Goal: Transaction & Acquisition: Purchase product/service

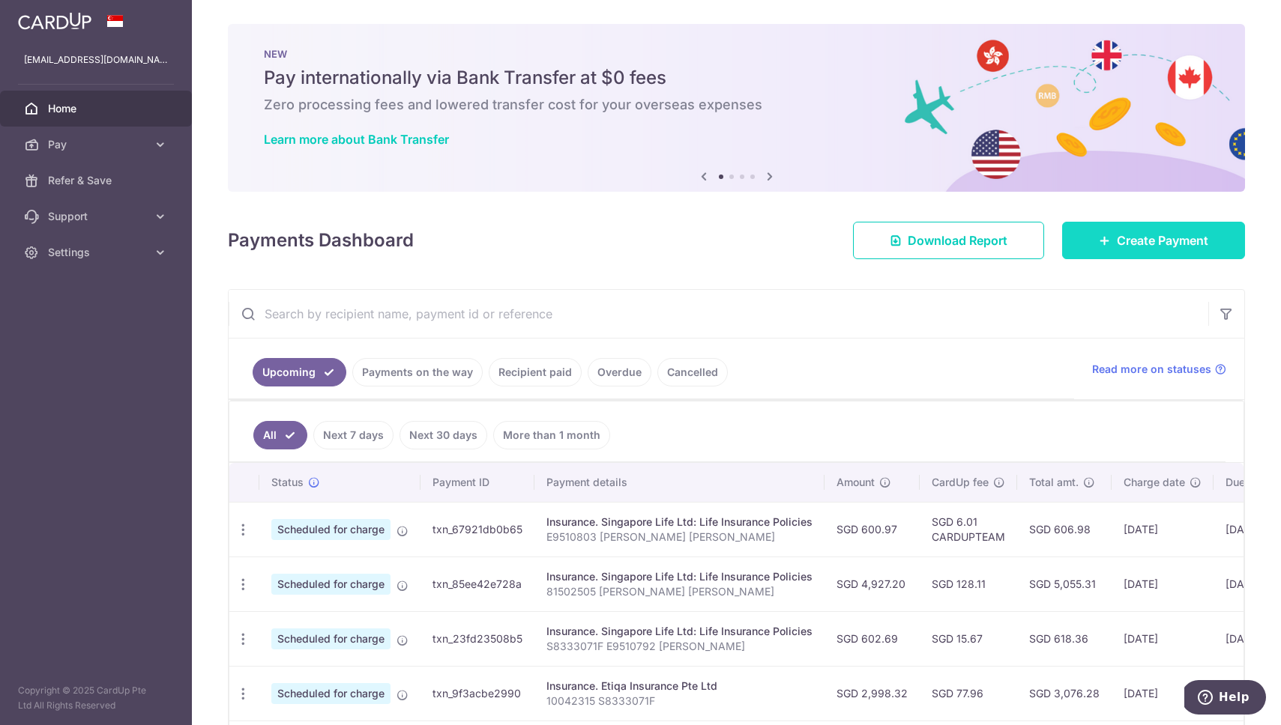
click at [1128, 257] on link "Create Payment" at bounding box center [1153, 240] width 183 height 37
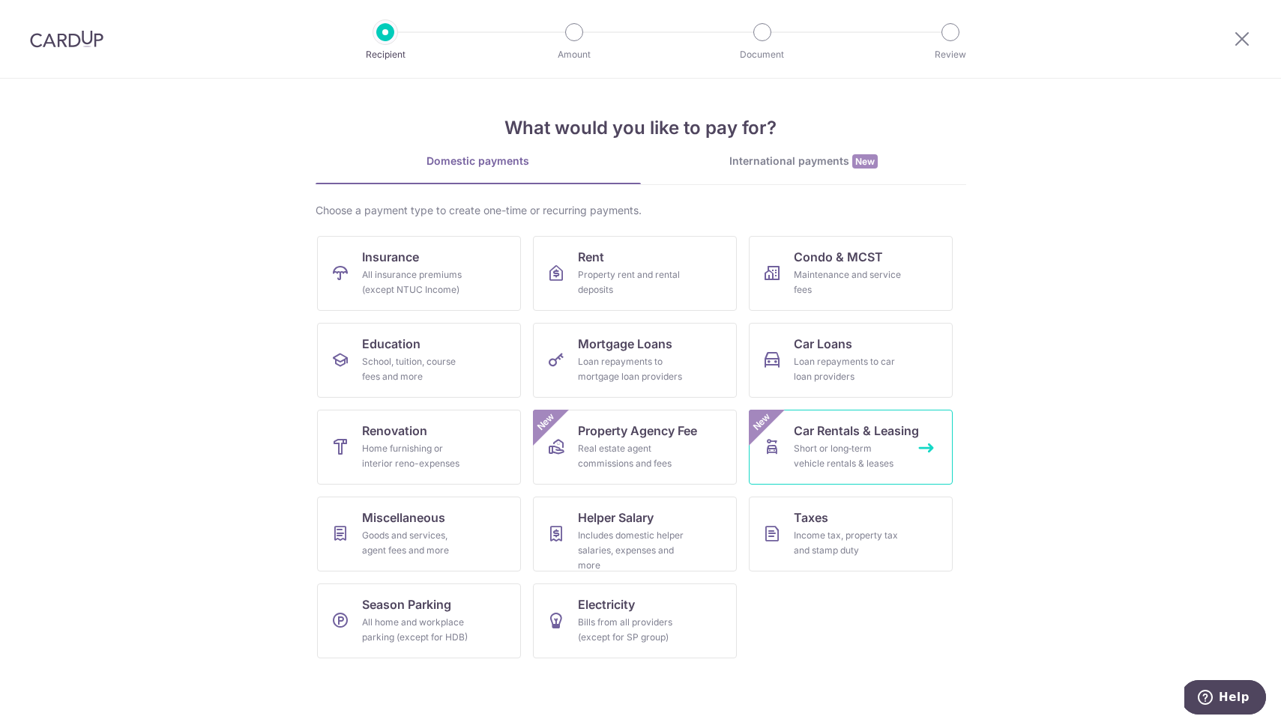
click at [782, 430] on div "New" at bounding box center [767, 428] width 36 height 36
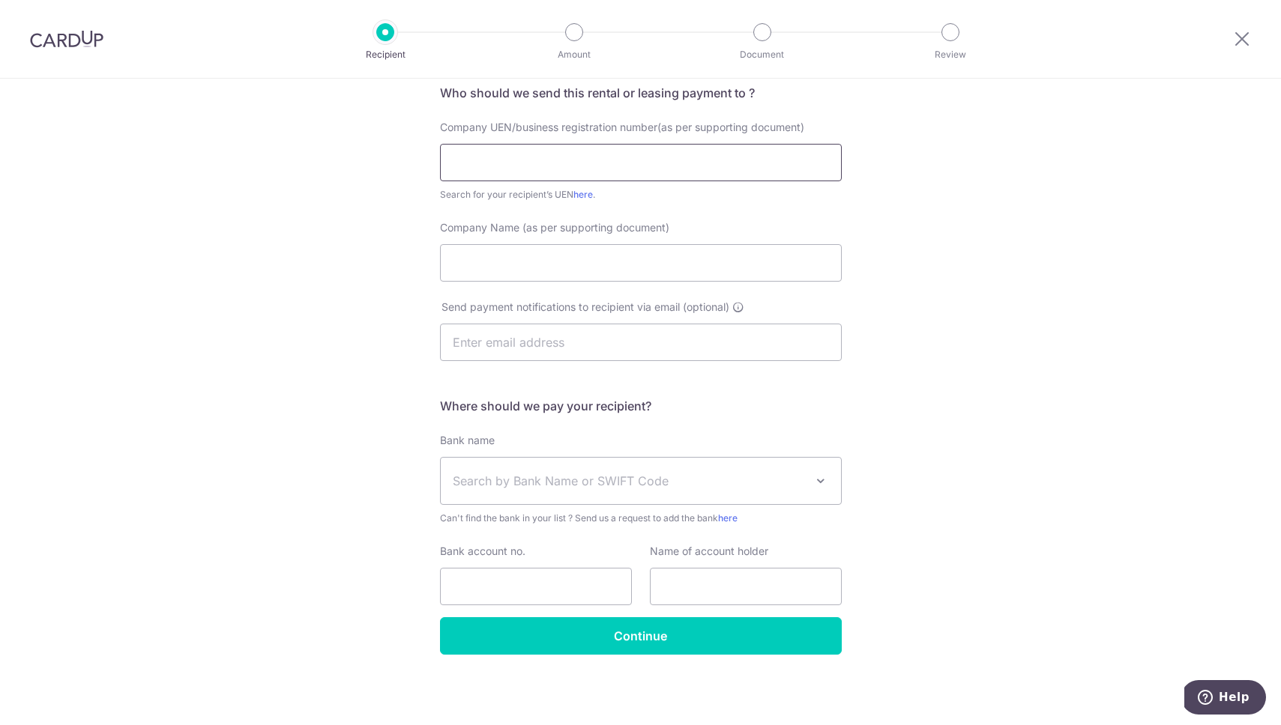
scroll to position [7, 0]
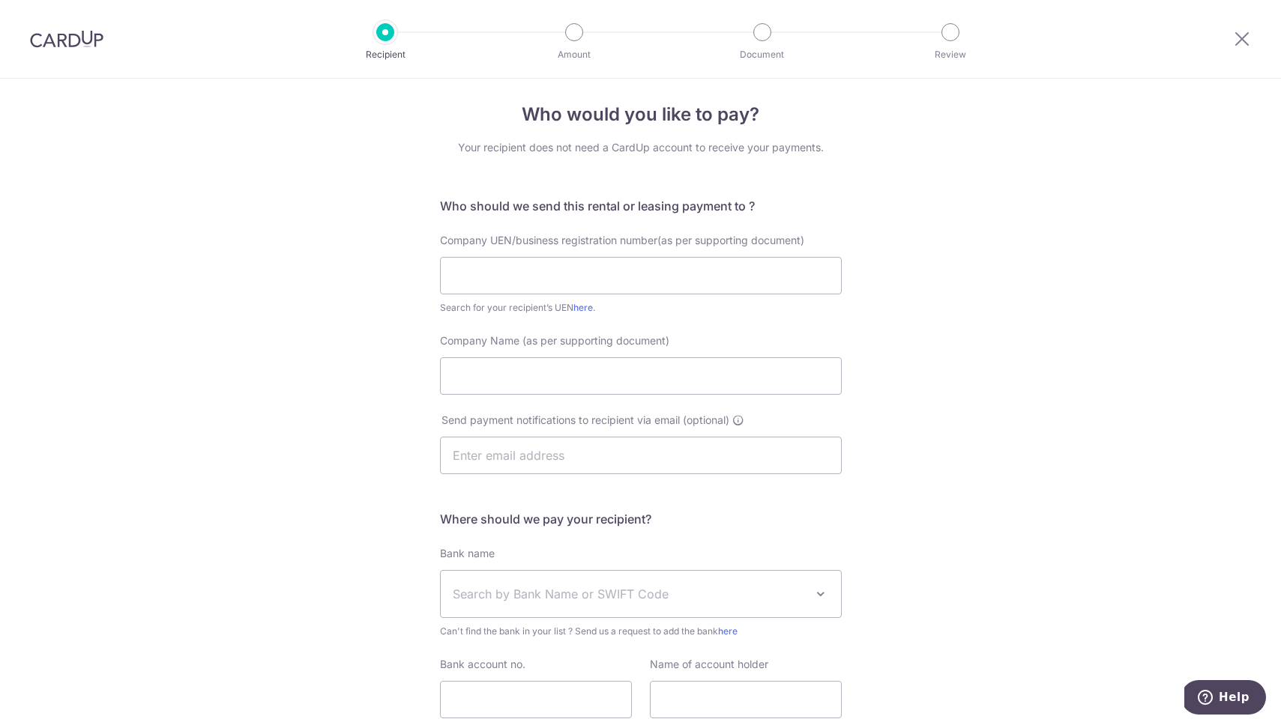
click at [606, 253] on div "Company UEN/business registration number(as per supporting document) Search for…" at bounding box center [641, 274] width 402 height 82
click at [611, 266] on input "text" at bounding box center [641, 275] width 402 height 37
type input "Car leasing"
click at [526, 277] on input "Car leasing" at bounding box center [641, 275] width 402 height 37
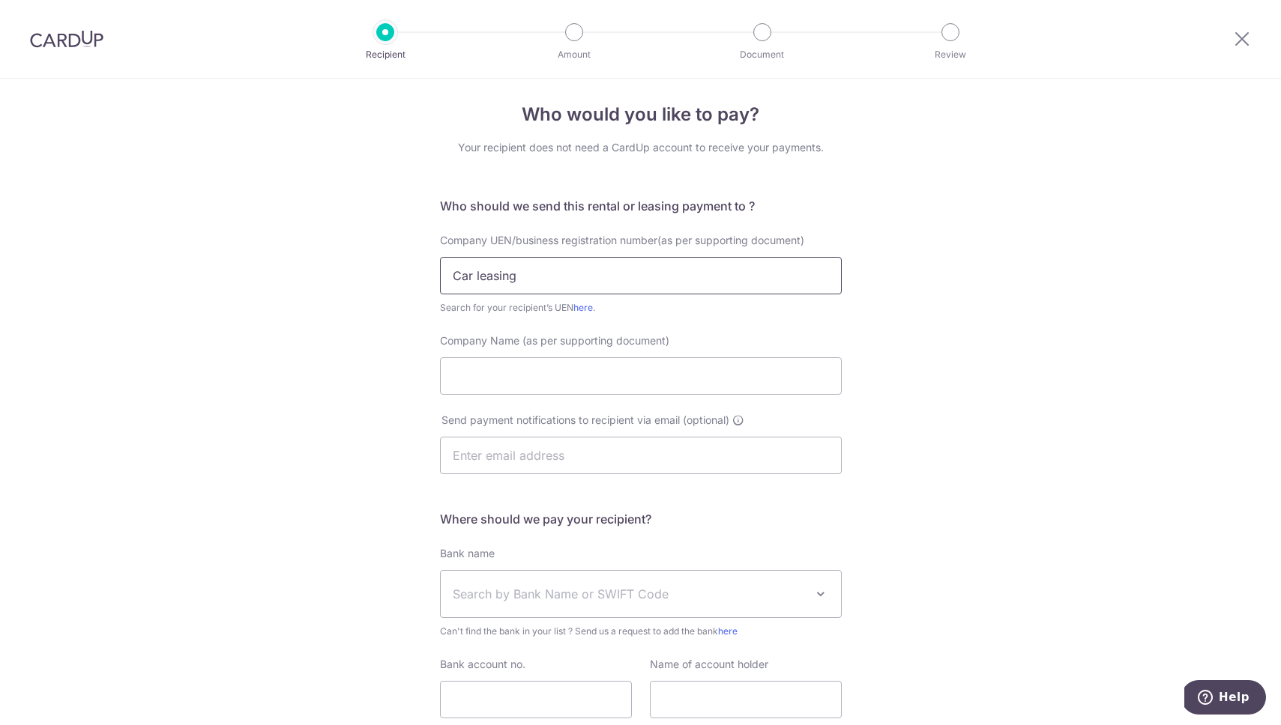
click at [526, 277] on input "Car leasing" at bounding box center [641, 275] width 402 height 37
click at [516, 387] on input "Company Name (as per supporting document)" at bounding box center [641, 375] width 402 height 37
paste input "Car leasing"
type input "Car leasing"
click at [582, 303] on link "here" at bounding box center [582, 307] width 19 height 11
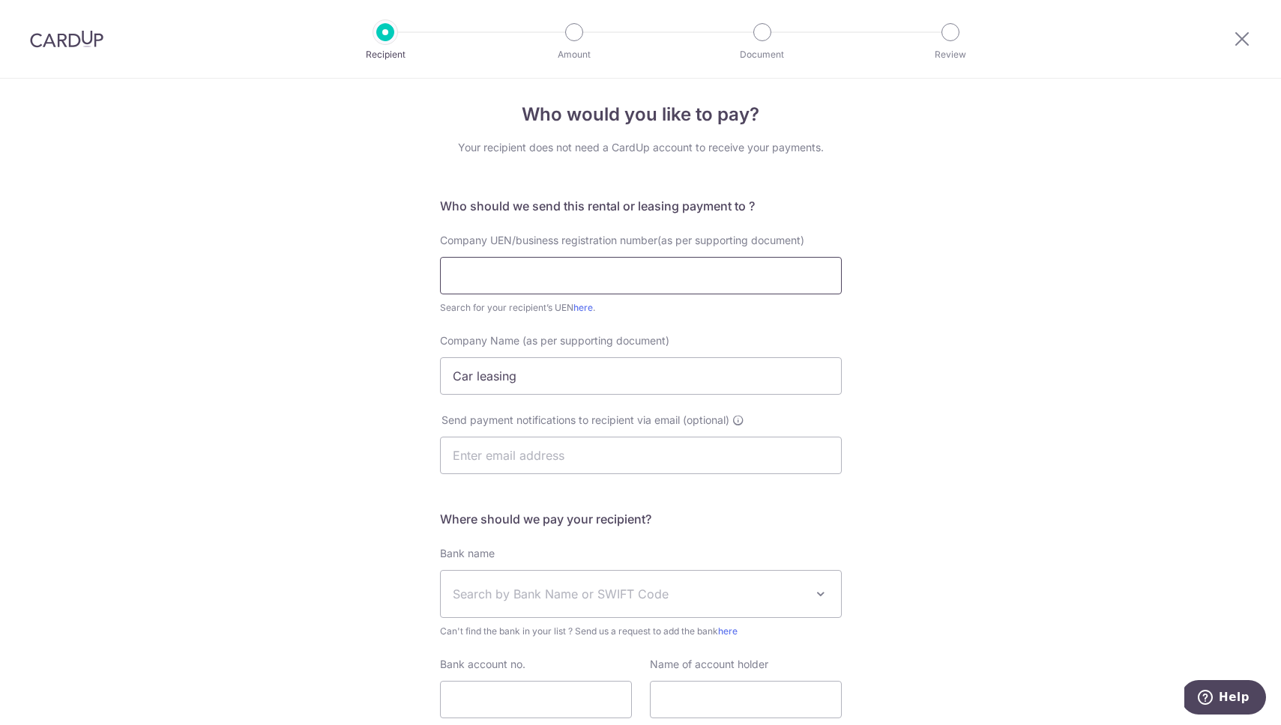
click at [584, 265] on input "text" at bounding box center [641, 275] width 402 height 37
paste input "200722249K"
type input "200722249K"
click at [512, 455] on input "text" at bounding box center [641, 455] width 402 height 37
click at [292, 502] on div "Who would you like to pay? Your recipient does not need a CardUp account to rec…" at bounding box center [640, 454] width 1281 height 767
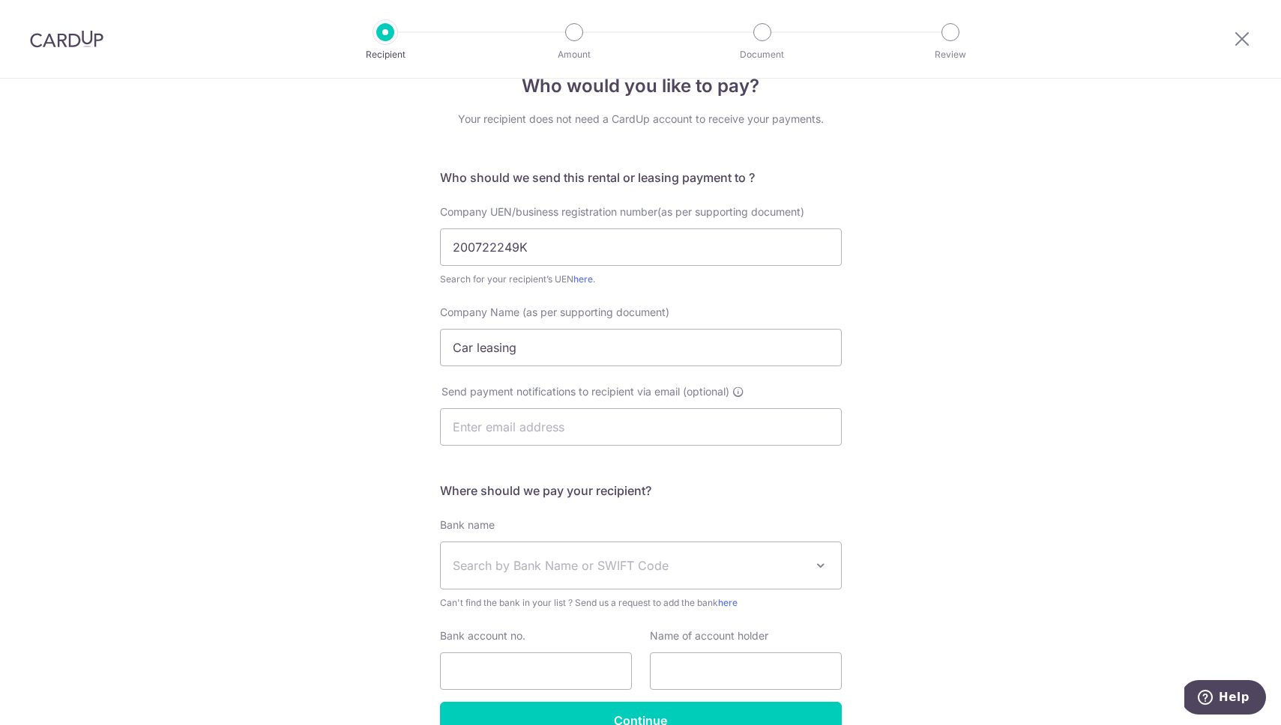
scroll to position [73, 0]
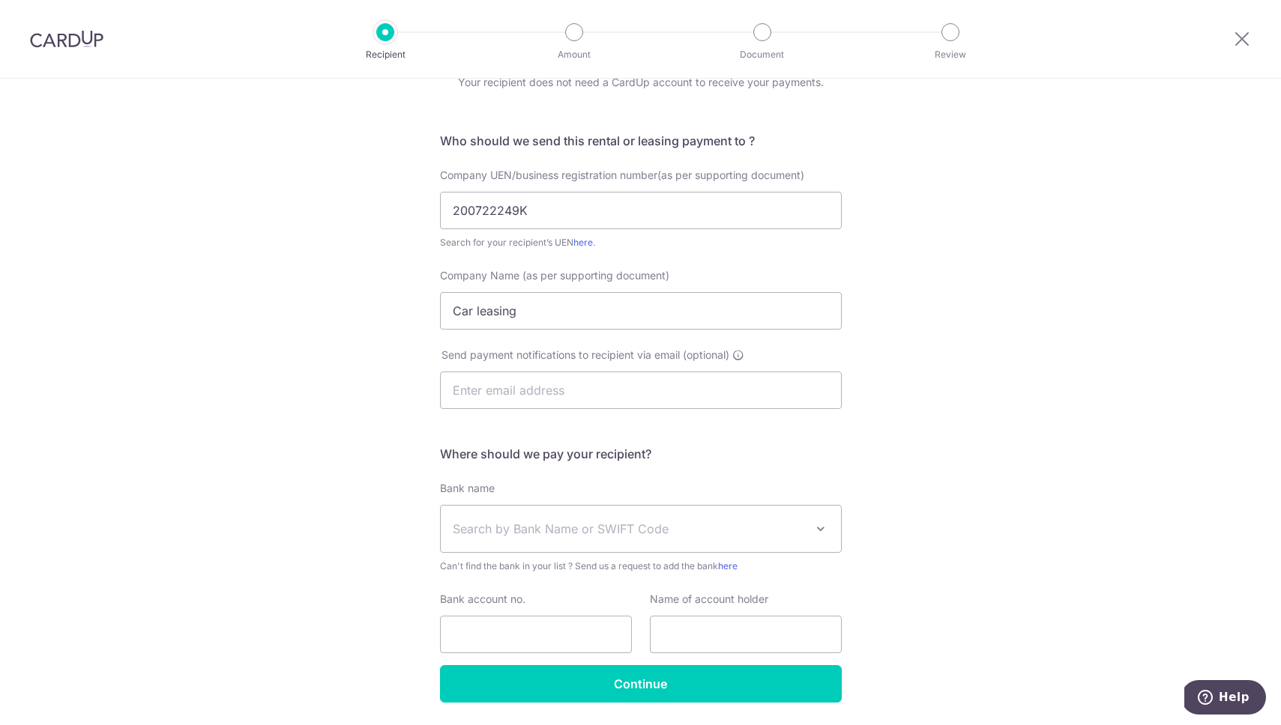
click at [497, 524] on span "Search by Bank Name or SWIFT Code" at bounding box center [629, 529] width 352 height 18
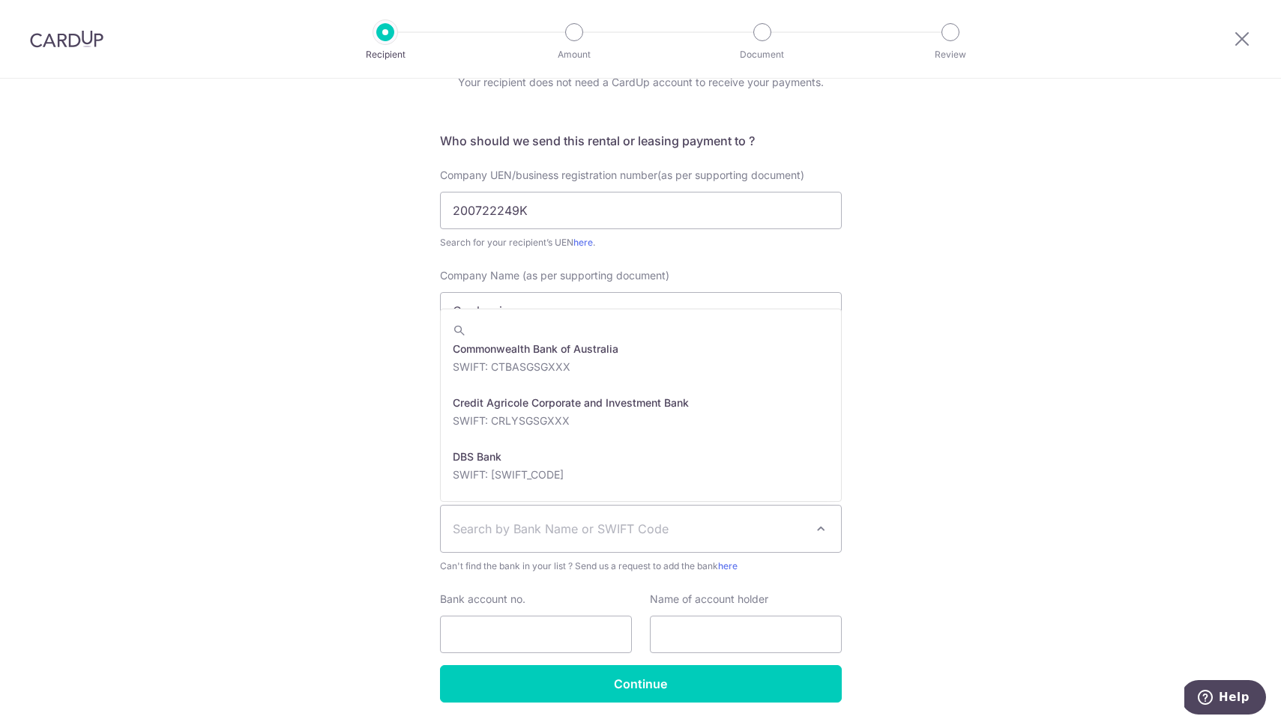
scroll to position [1335, 0]
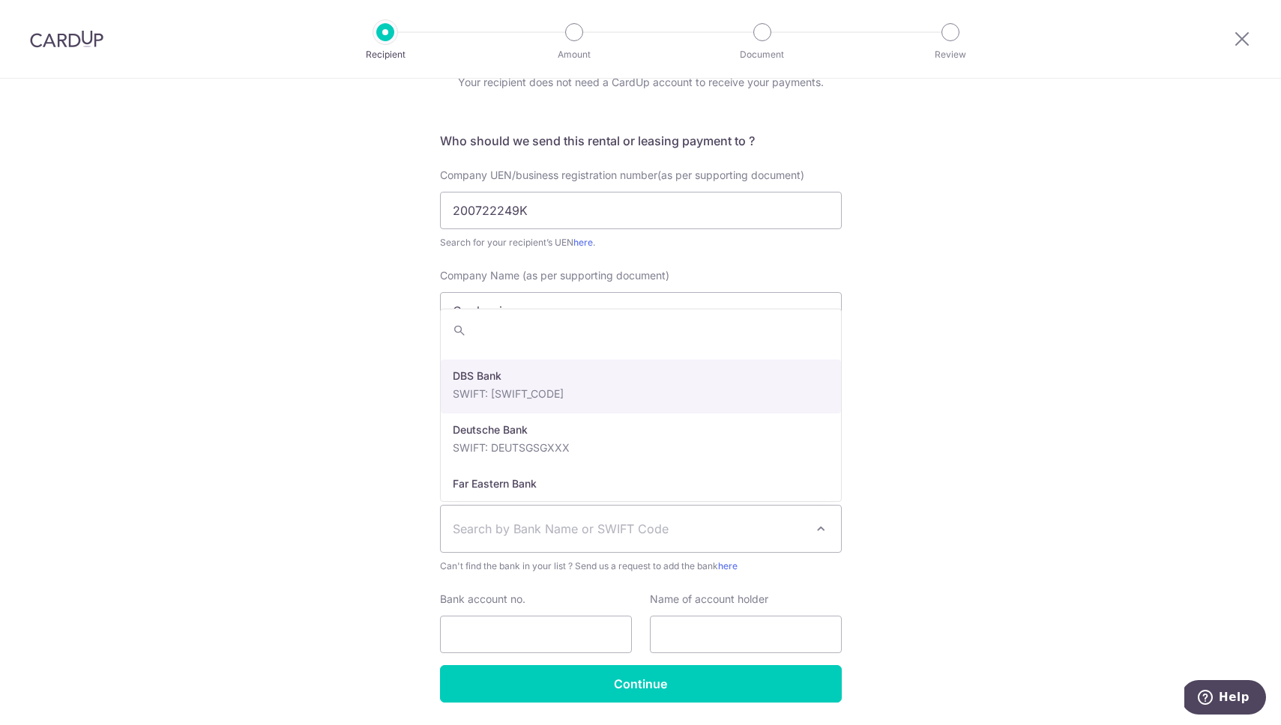
select select "6"
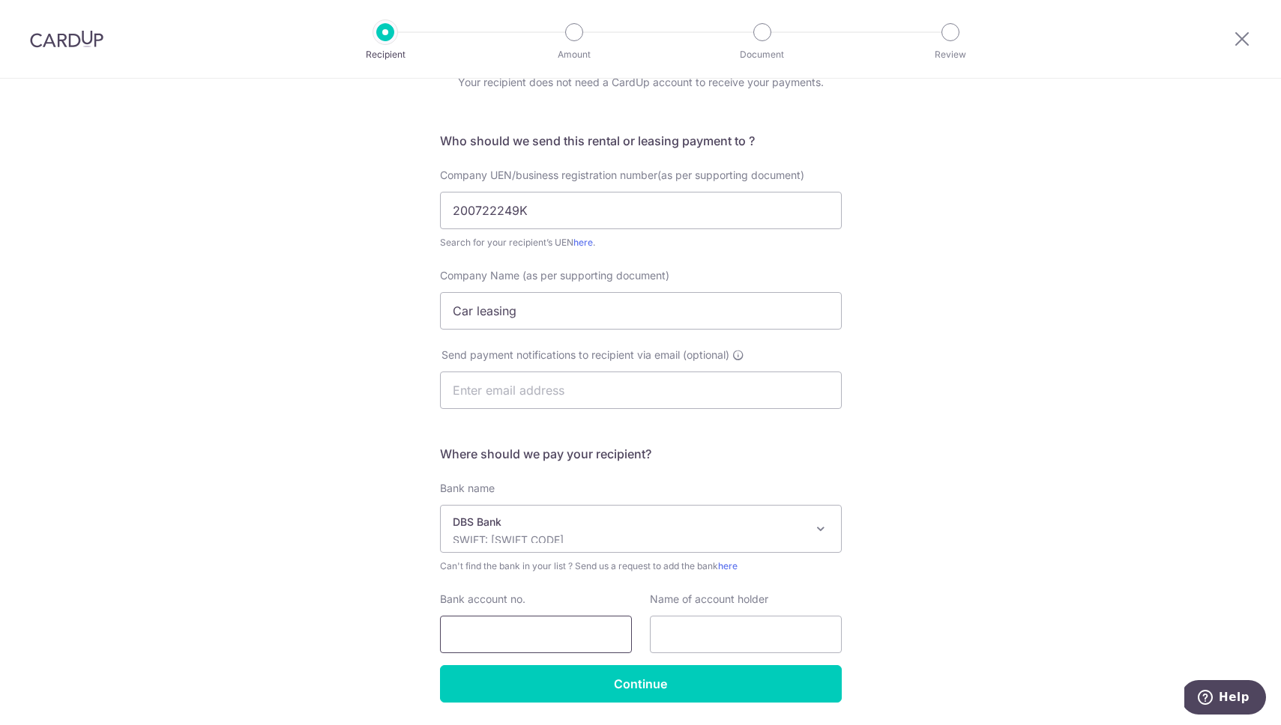
click at [510, 632] on input "Bank account no." at bounding box center [536, 634] width 192 height 37
type input "207115584"
click at [684, 628] on input "SGCarmart" at bounding box center [746, 634] width 192 height 37
type input "SGCarmart"
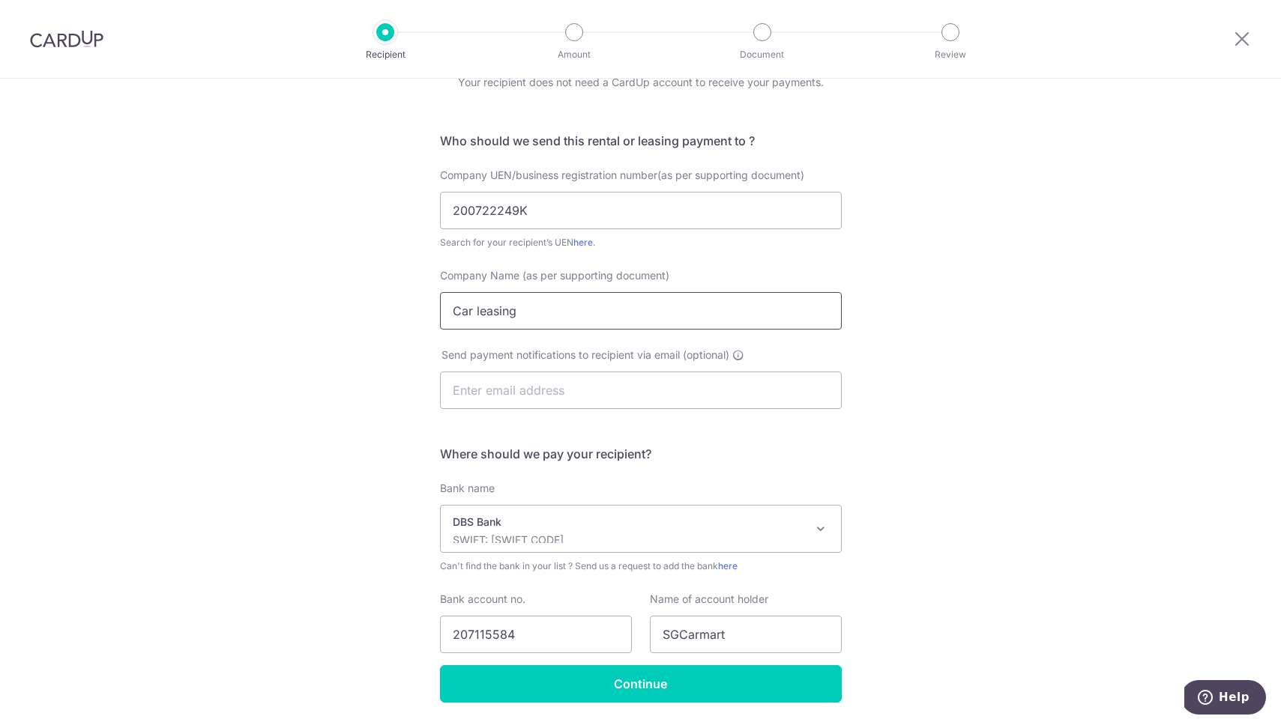
click at [478, 310] on input "Car leasing" at bounding box center [641, 310] width 402 height 37
paste input "SGCarmart"
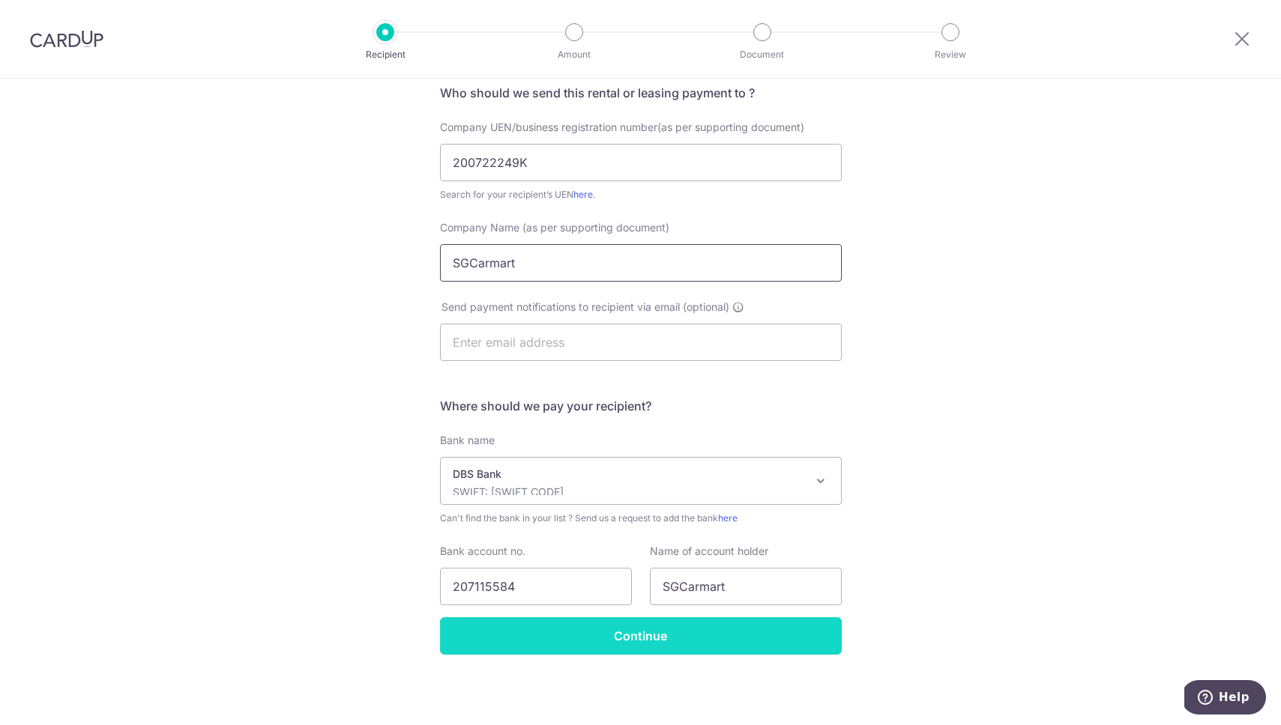
type input "SGCarmart"
click at [698, 638] on input "Continue" at bounding box center [641, 635] width 402 height 37
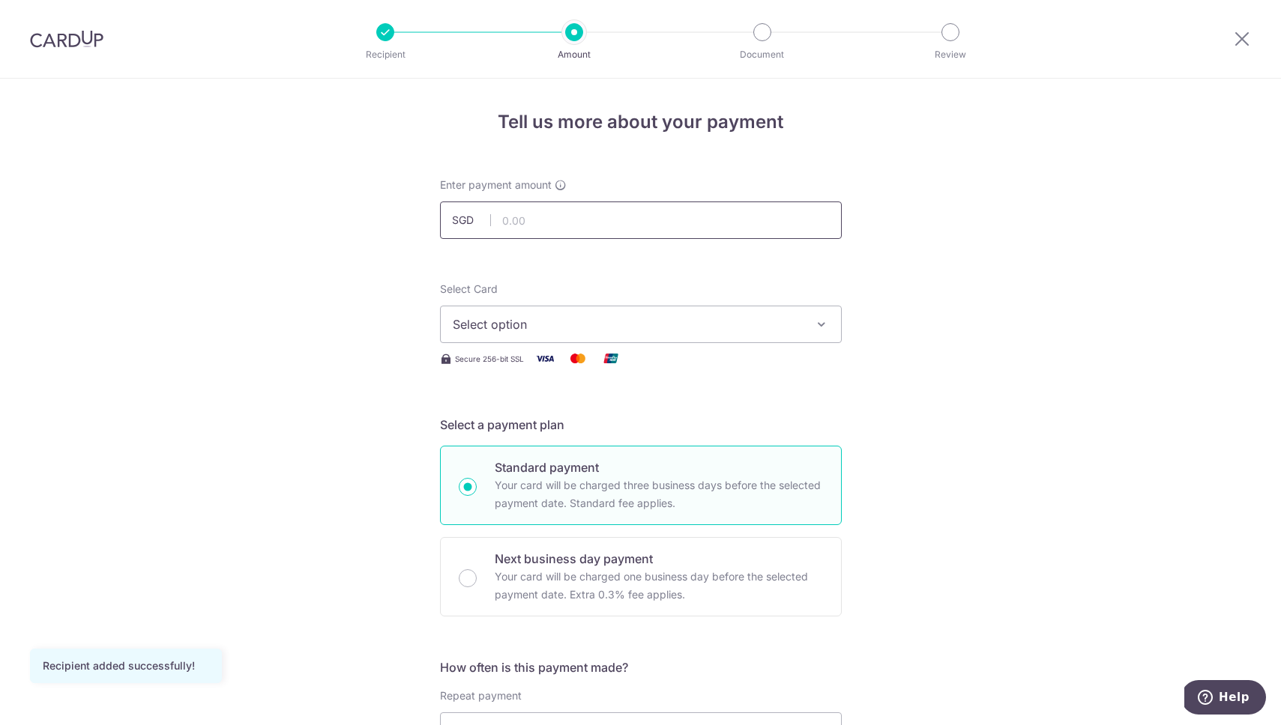
click at [579, 215] on input "text" at bounding box center [641, 220] width 402 height 37
type input "1,305.75"
click at [562, 327] on span "Select option" at bounding box center [627, 324] width 349 height 18
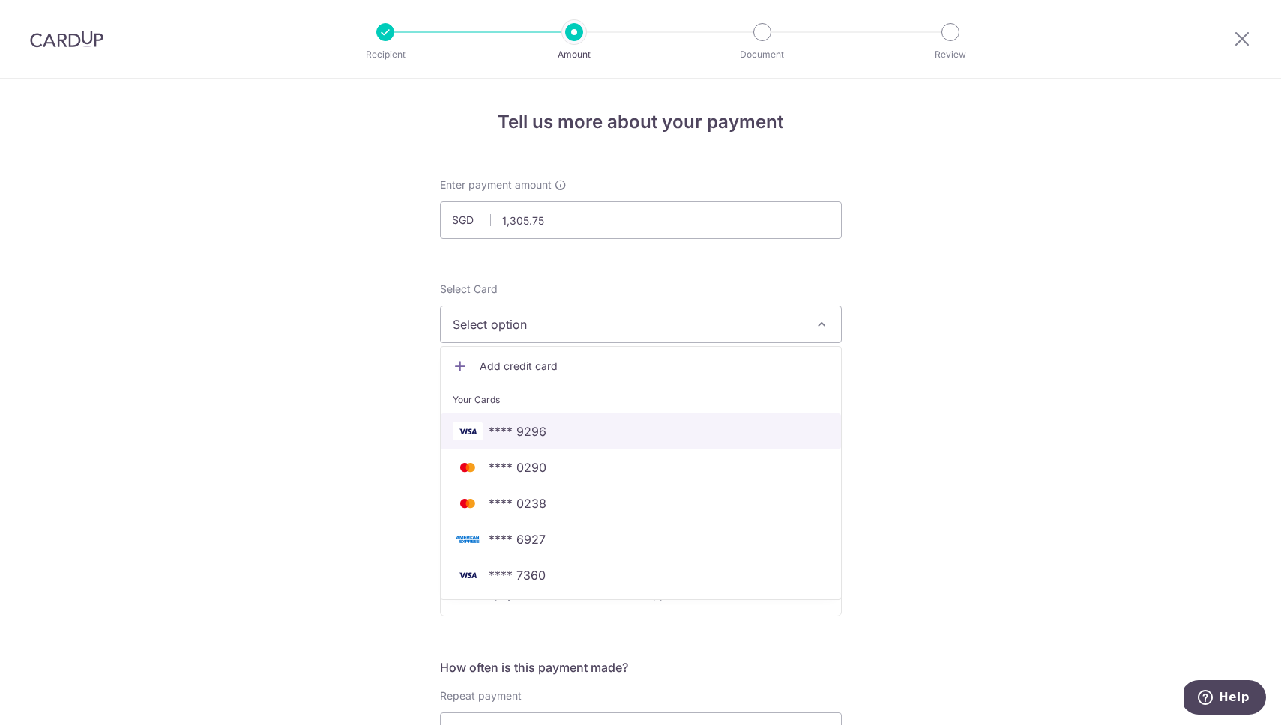
click at [552, 434] on span "**** 9296" at bounding box center [641, 432] width 376 height 18
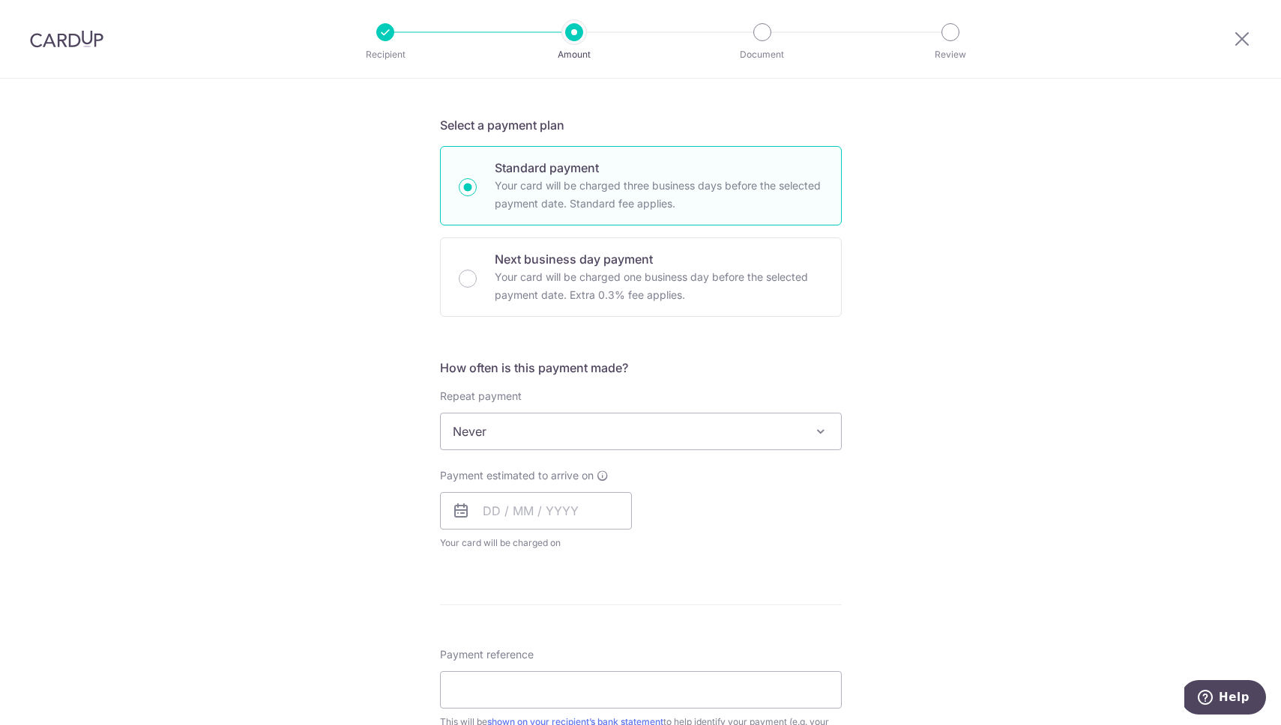
scroll to position [350, 0]
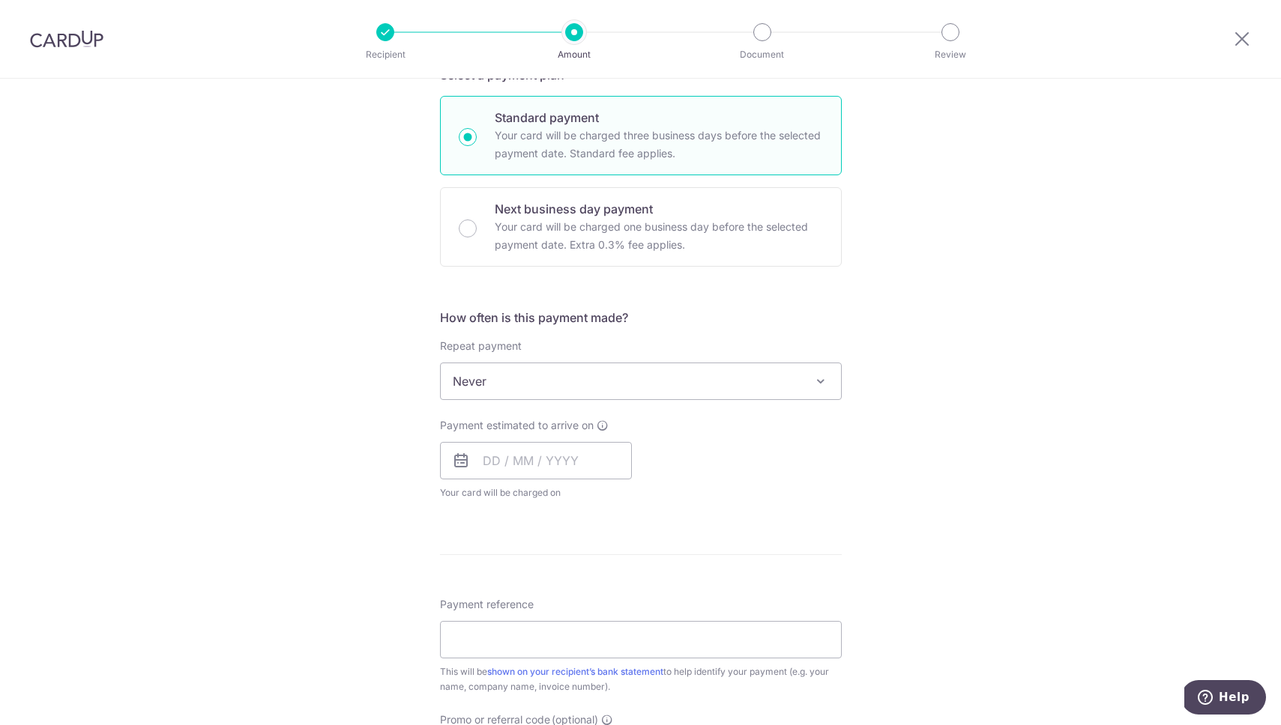
click at [540, 388] on span "Never" at bounding box center [641, 381] width 400 height 36
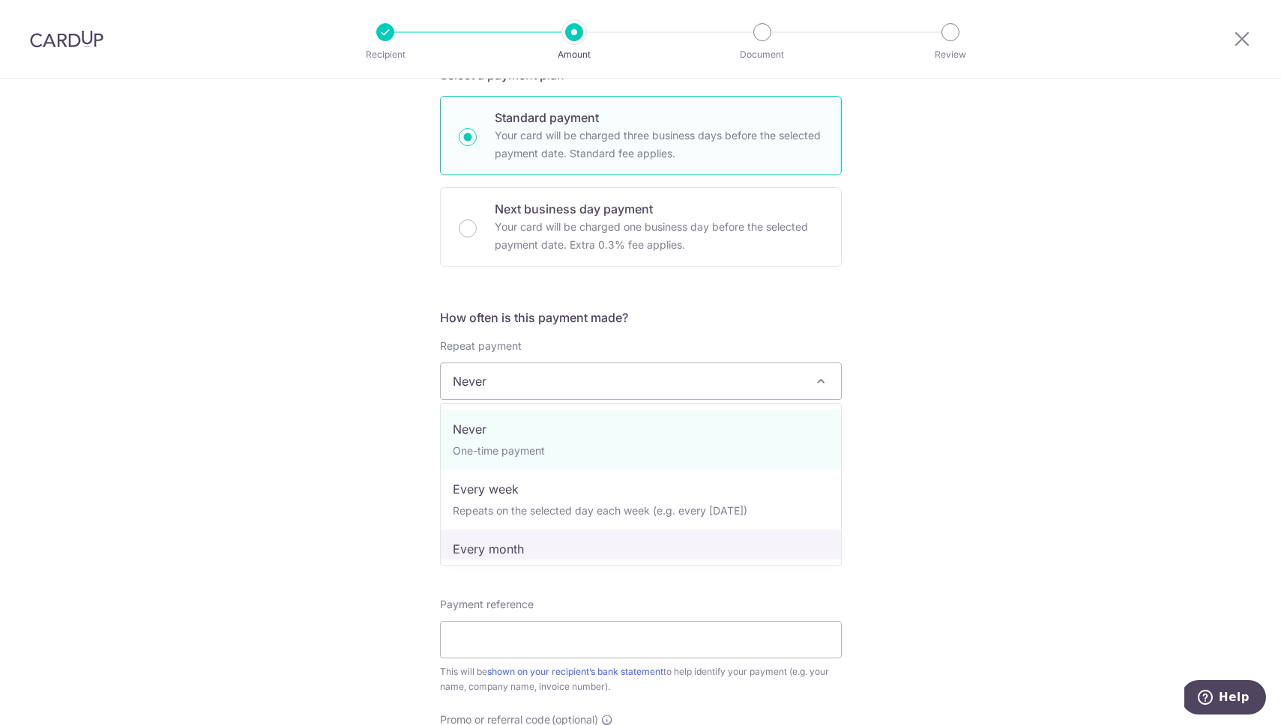
select select "3"
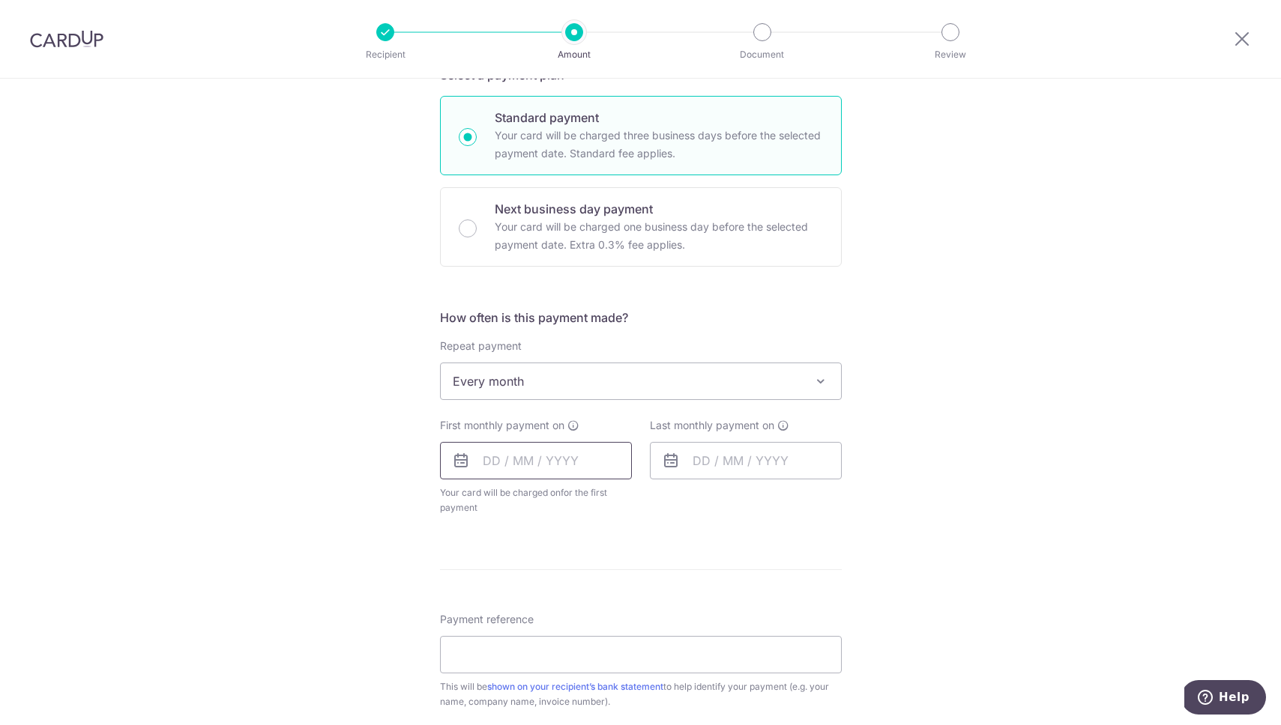
click at [534, 447] on input "text" at bounding box center [536, 460] width 192 height 37
click at [588, 586] on link "9" at bounding box center [591, 597] width 24 height 24
type input "09/10/2025"
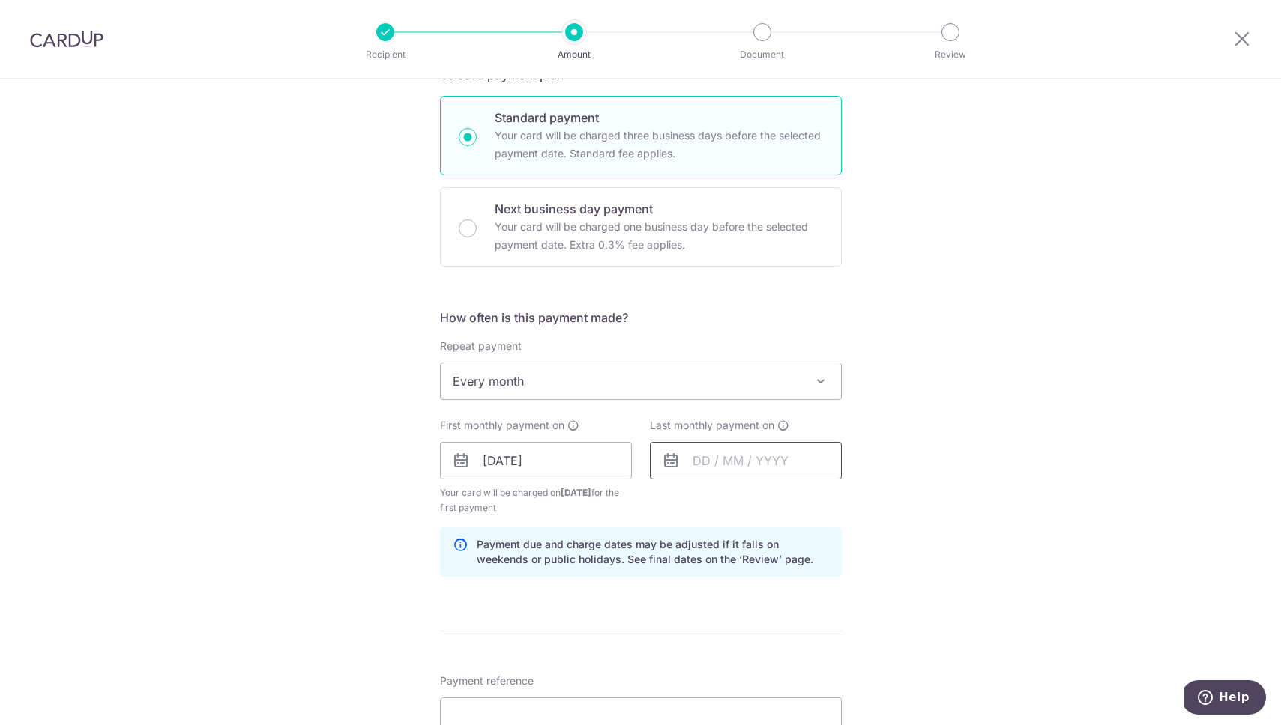
click at [718, 461] on input "text" at bounding box center [746, 460] width 192 height 37
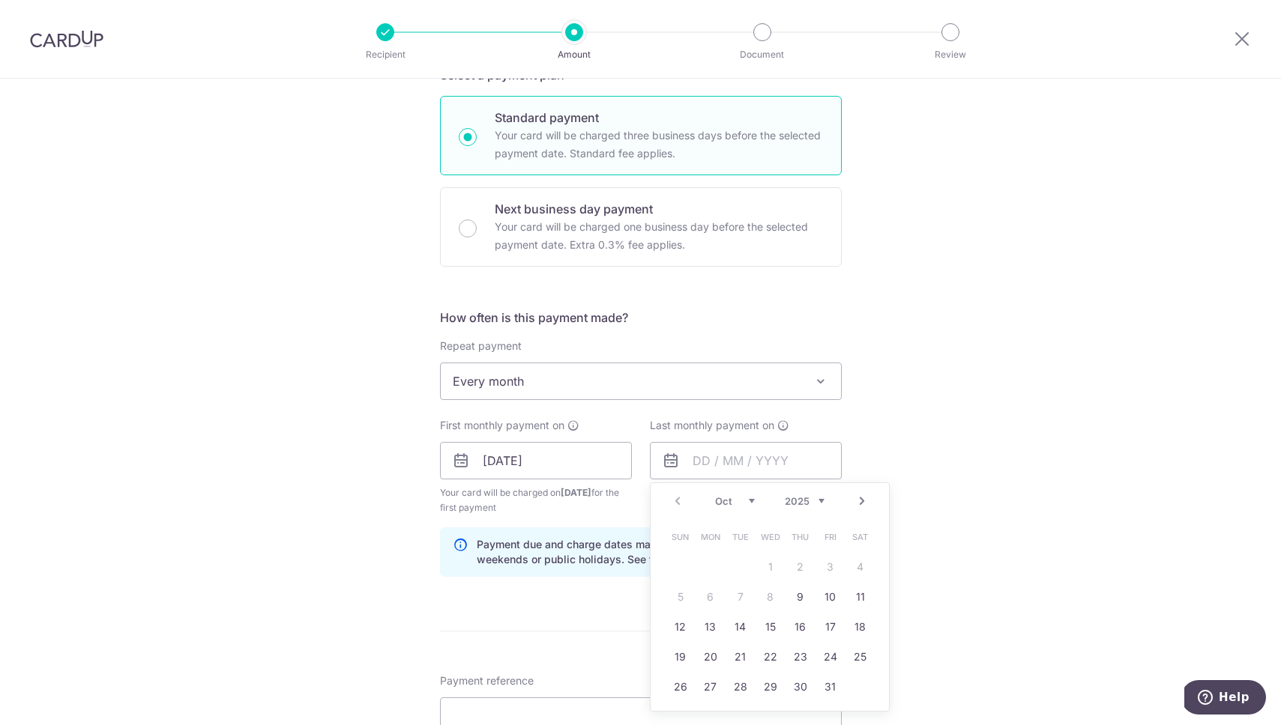
click at [860, 500] on link "Next" at bounding box center [862, 501] width 18 height 18
click at [860, 591] on link "8" at bounding box center [860, 597] width 24 height 24
type input "08/11/2025"
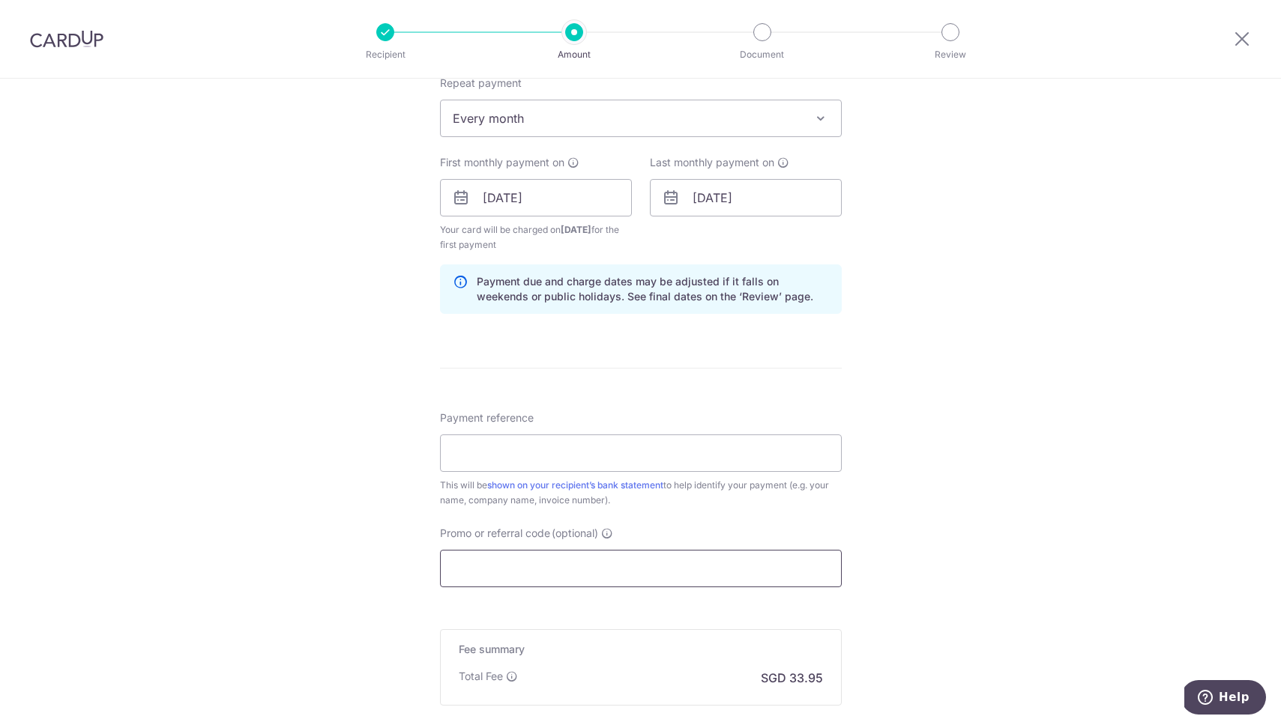
scroll to position [659, 0]
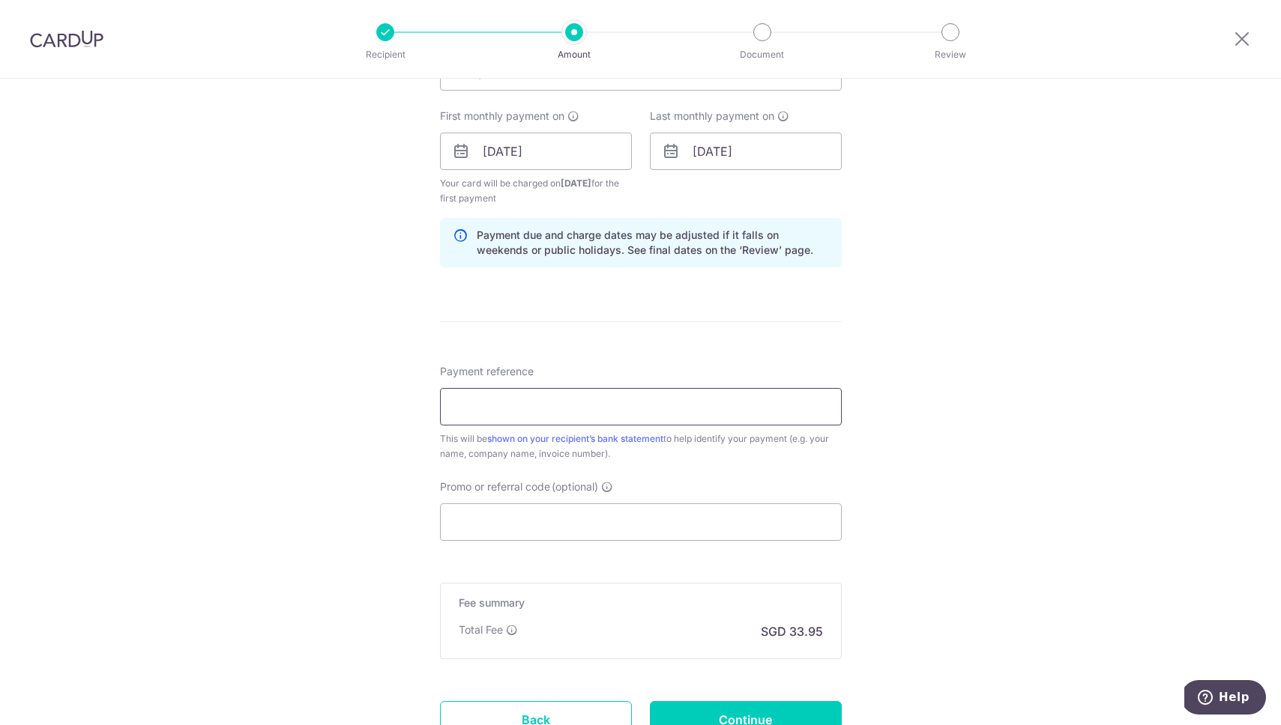
click at [517, 402] on input "Payment reference" at bounding box center [641, 406] width 402 height 37
type input "test"
click at [528, 515] on input "Promo or referral code (optional)" at bounding box center [641, 522] width 402 height 37
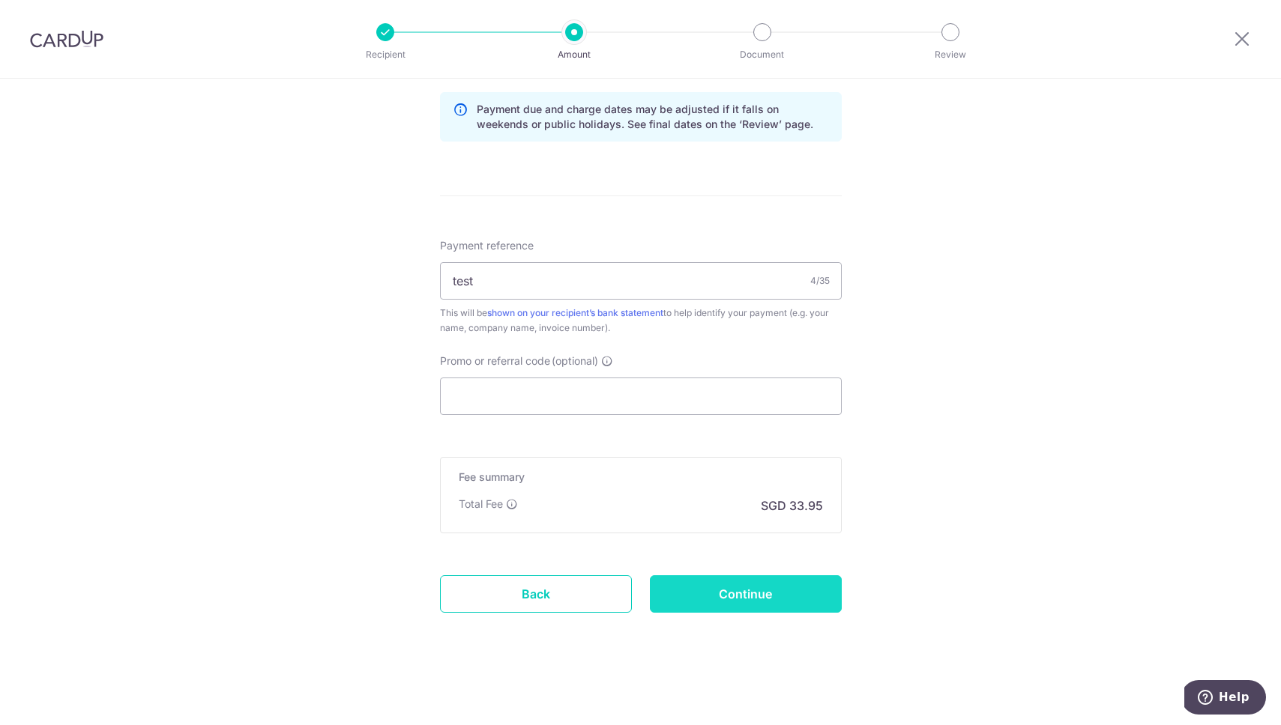
click at [765, 589] on input "Continue" at bounding box center [746, 594] width 192 height 37
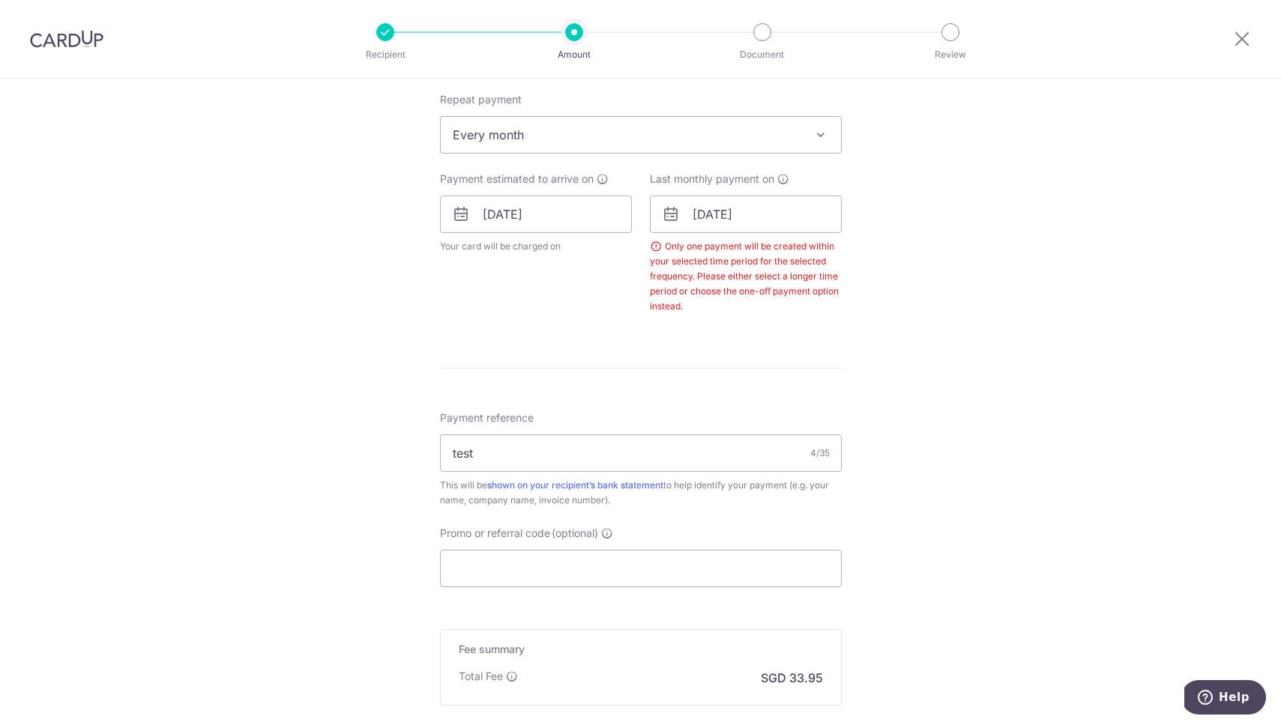
scroll to position [337, 0]
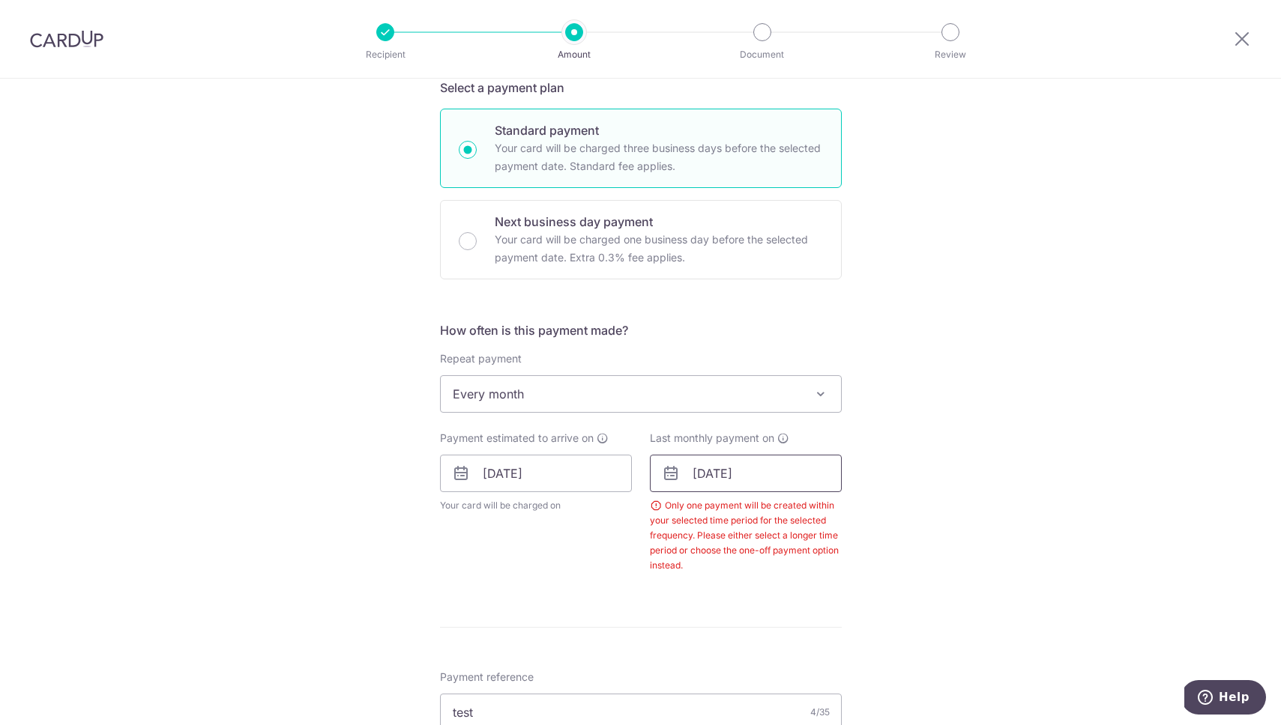
click at [774, 464] on input "08/11/2025" at bounding box center [746, 473] width 192 height 37
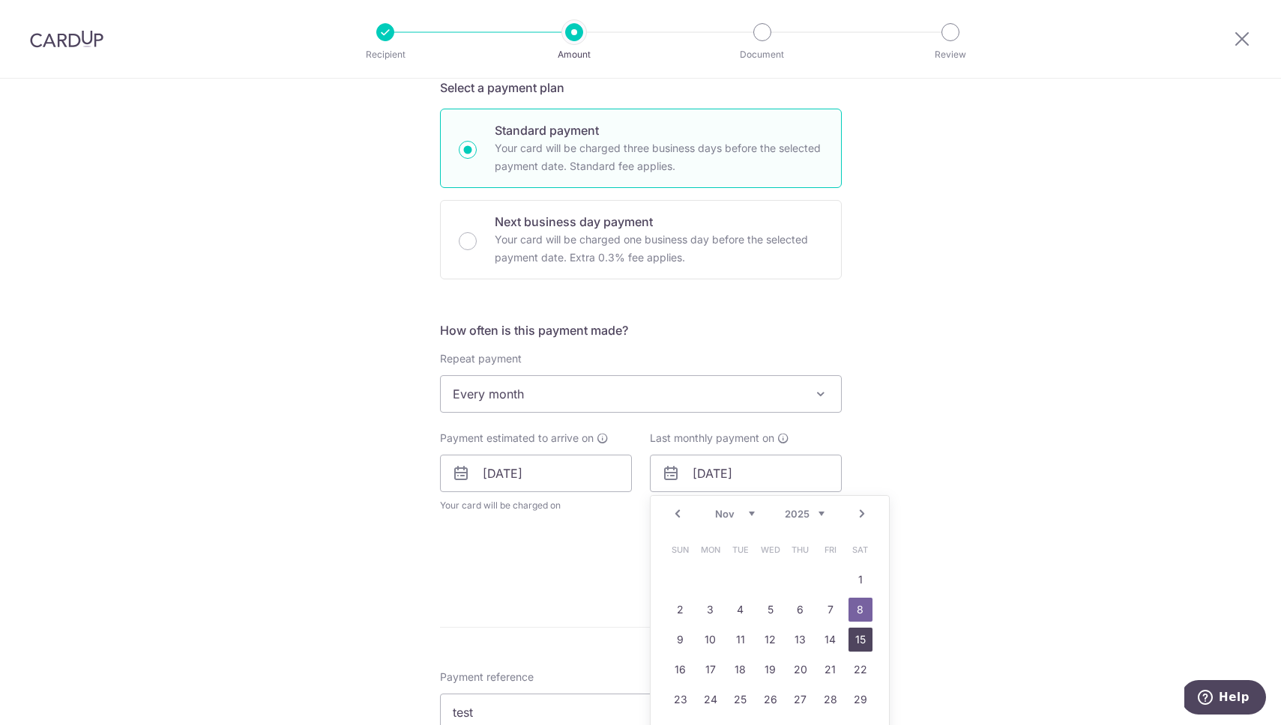
click at [866, 641] on link "15" at bounding box center [860, 640] width 24 height 24
type input "15/11/2025"
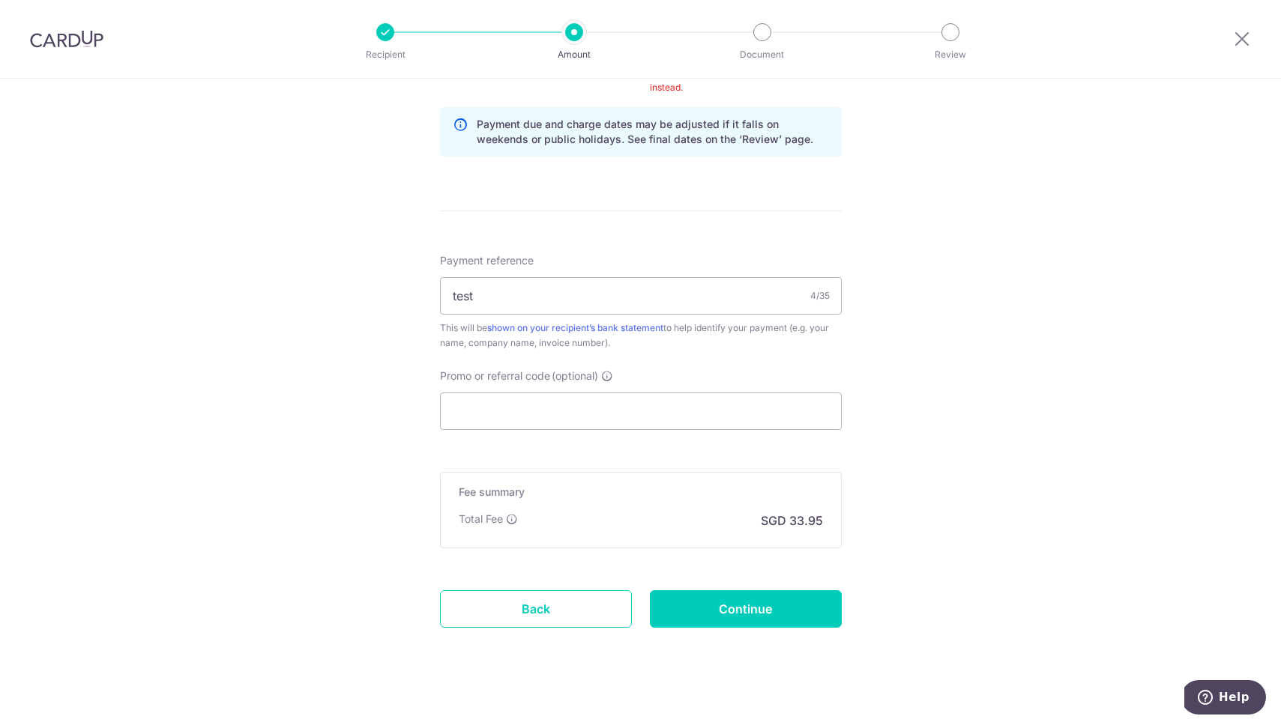
scroll to position [830, 0]
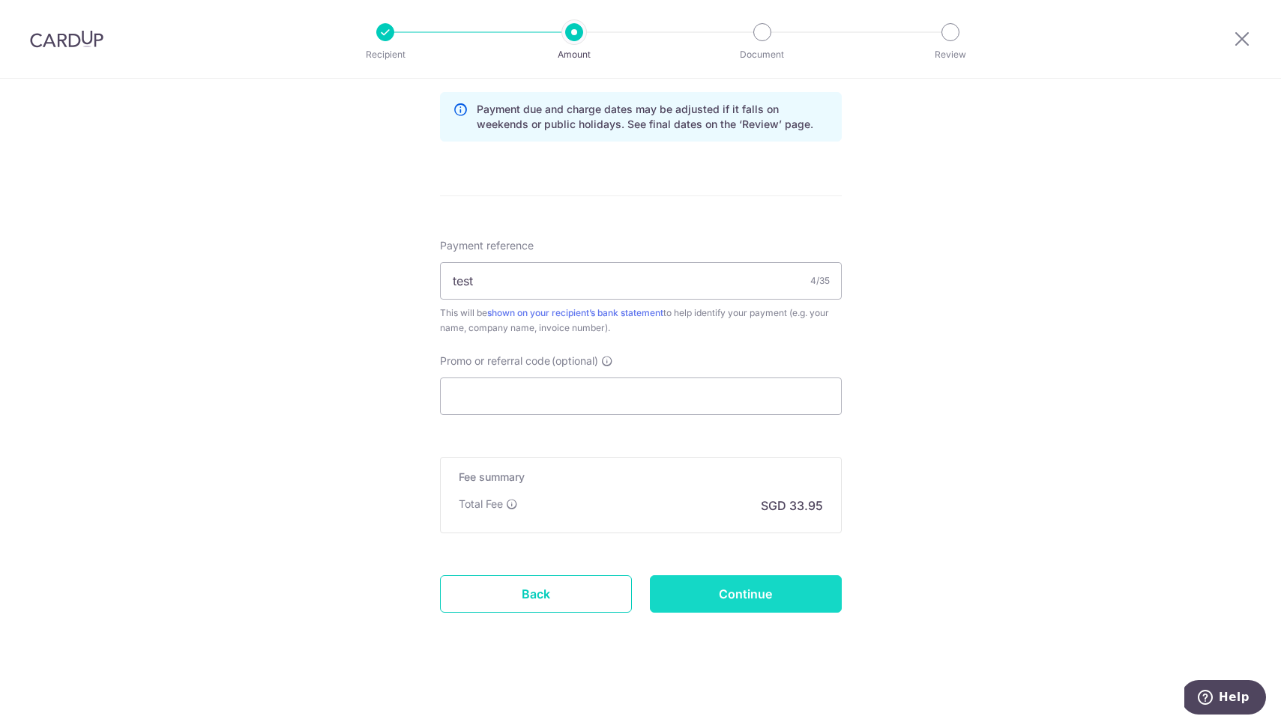
click at [804, 585] on input "Continue" at bounding box center [746, 594] width 192 height 37
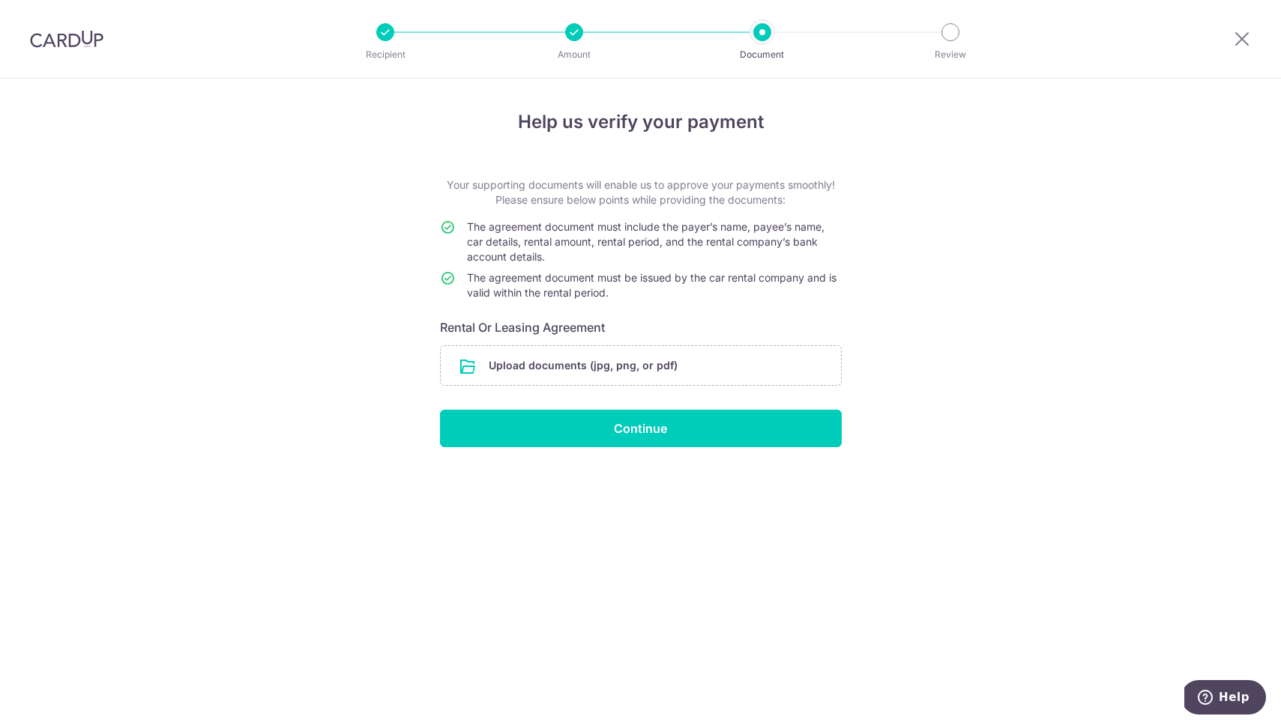
click at [1251, 33] on div at bounding box center [1242, 39] width 78 height 78
click at [1250, 33] on icon at bounding box center [1242, 38] width 18 height 19
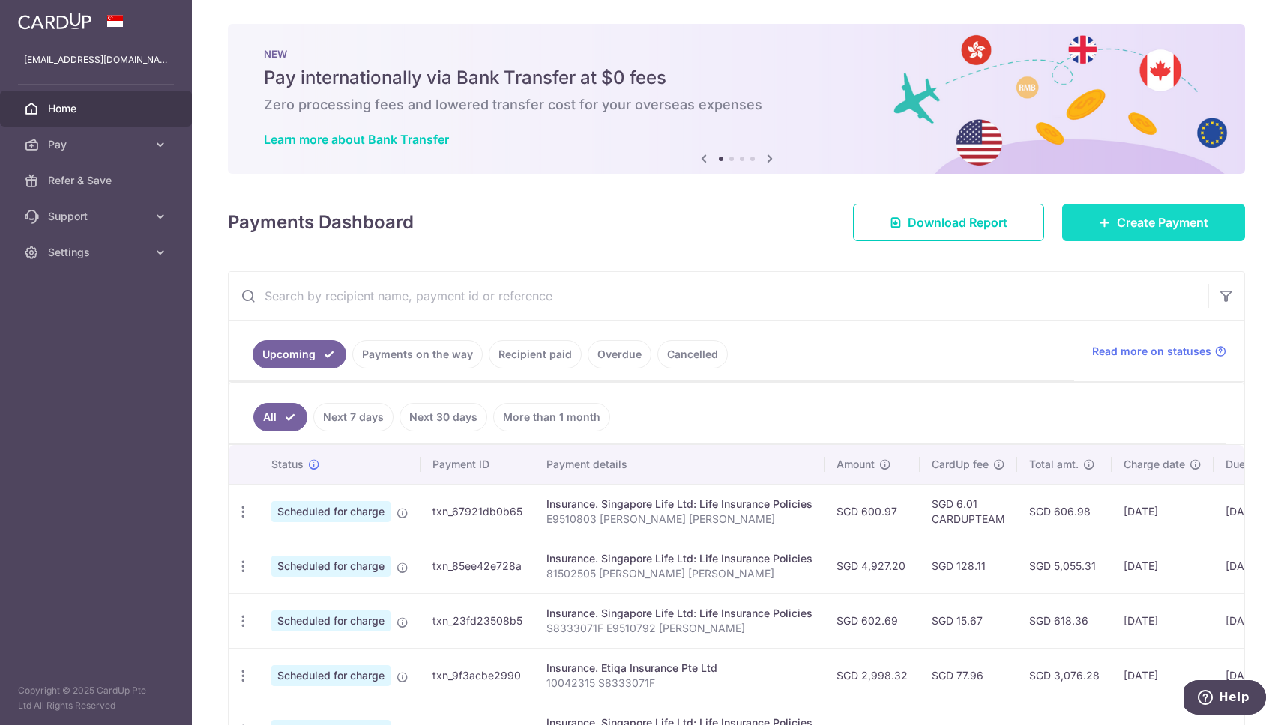
click at [1126, 204] on link "Create Payment" at bounding box center [1153, 222] width 183 height 37
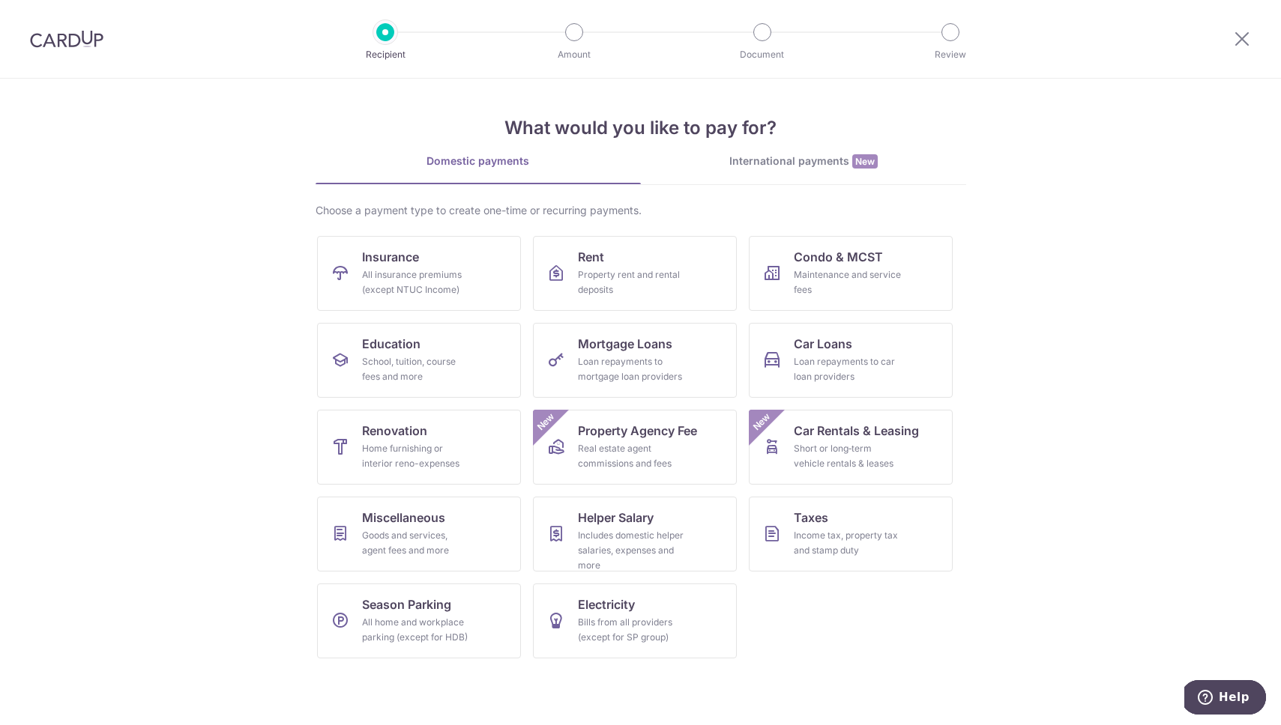
click at [42, 42] on img at bounding box center [66, 39] width 73 height 18
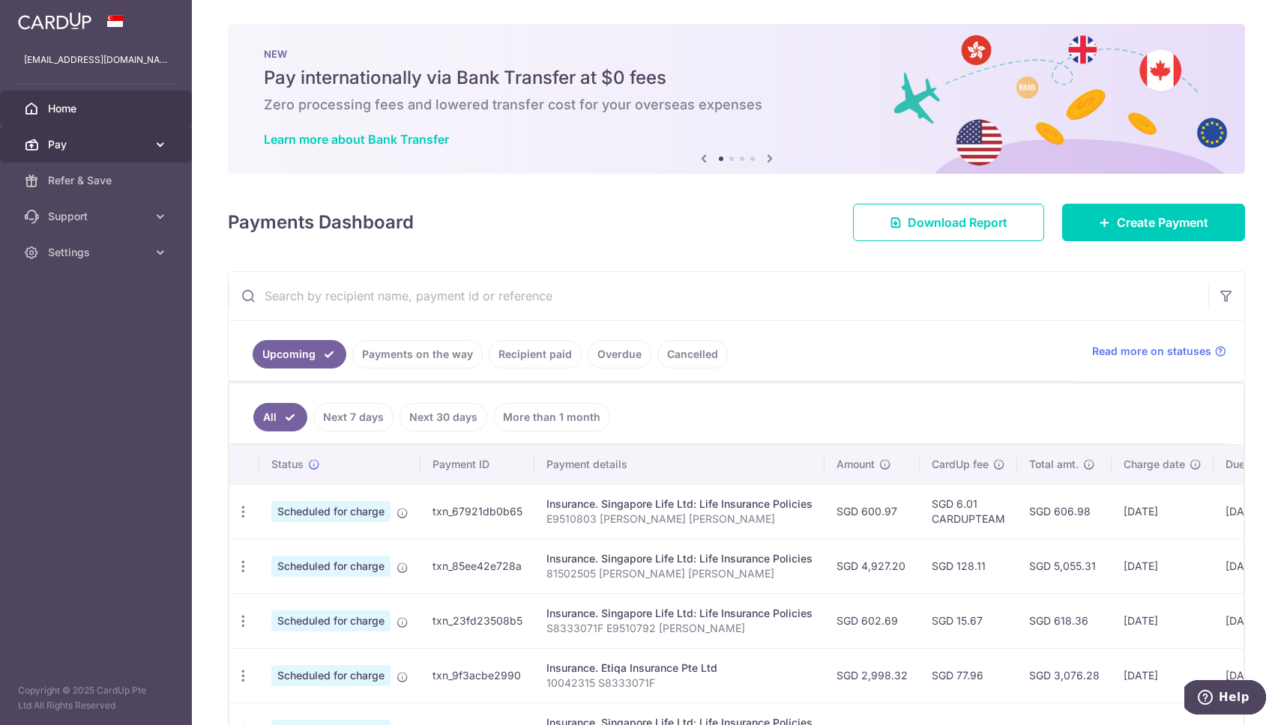
click at [156, 142] on icon at bounding box center [160, 144] width 15 height 15
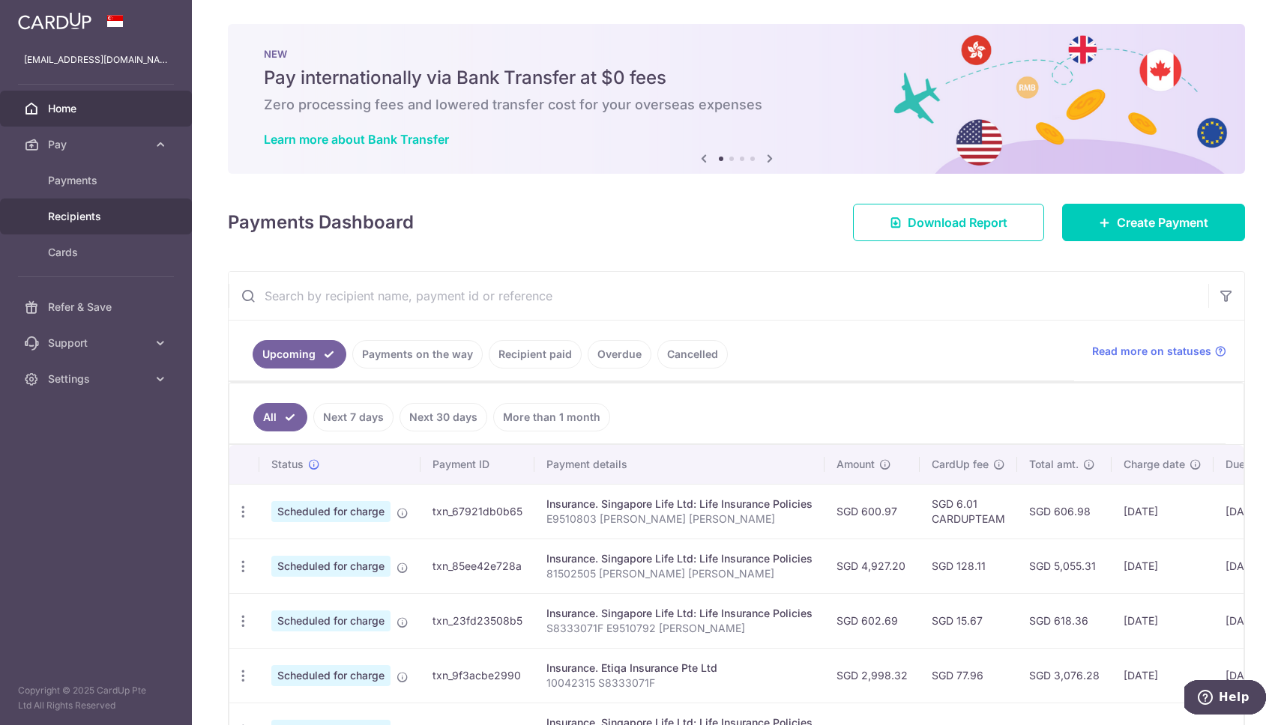
click at [91, 200] on link "Recipients" at bounding box center [96, 217] width 192 height 36
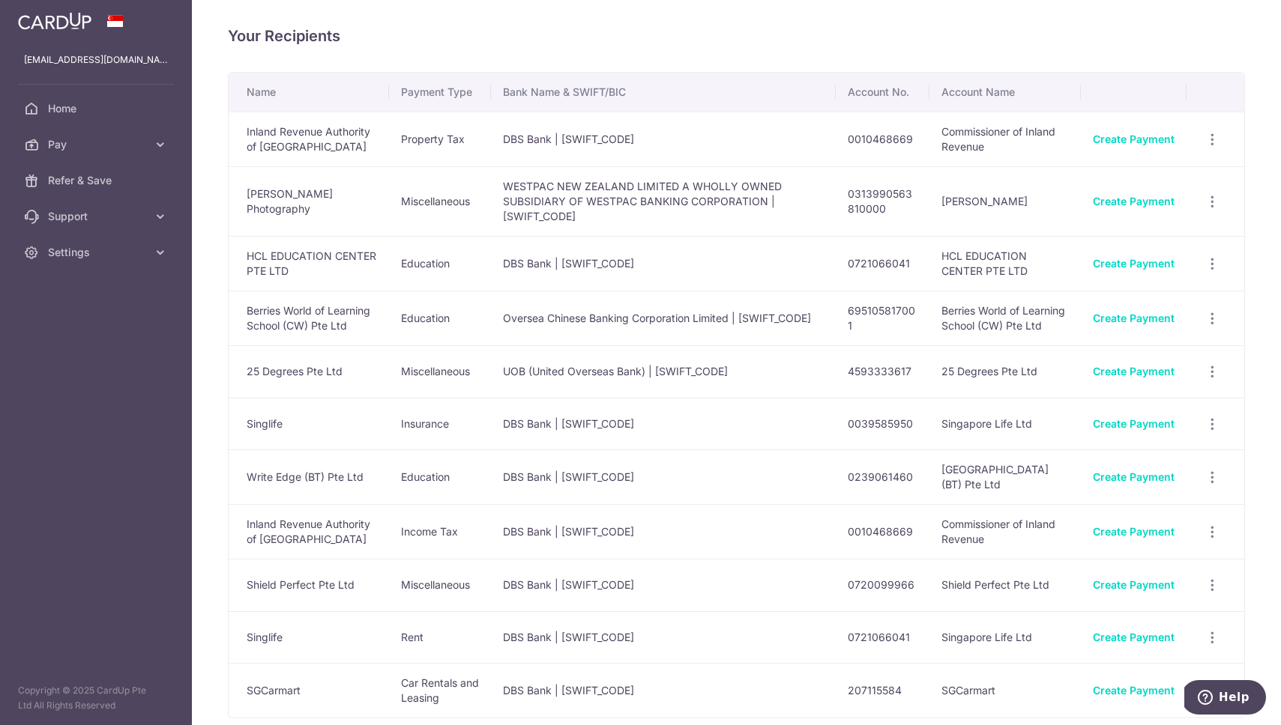
scroll to position [109, 0]
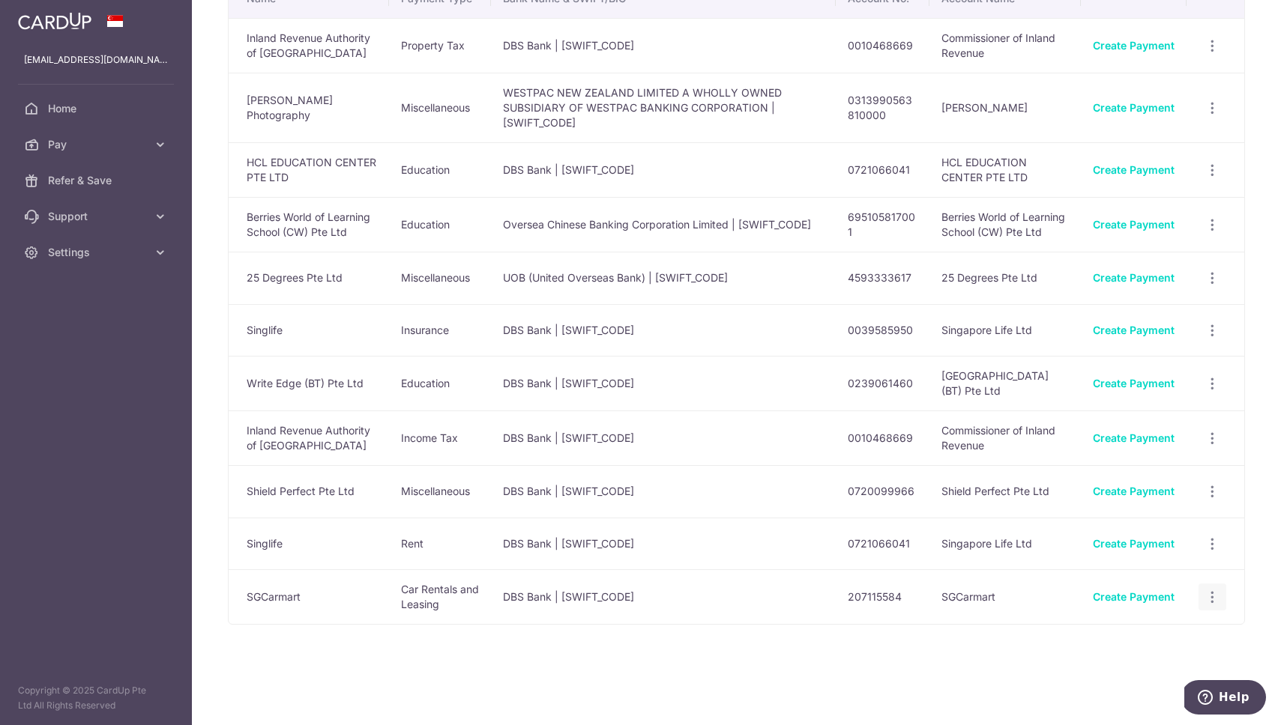
click at [1221, 599] on div "View/Edit Linked Payments" at bounding box center [1212, 598] width 28 height 28
click at [1212, 590] on icon "button" at bounding box center [1212, 598] width 16 height 16
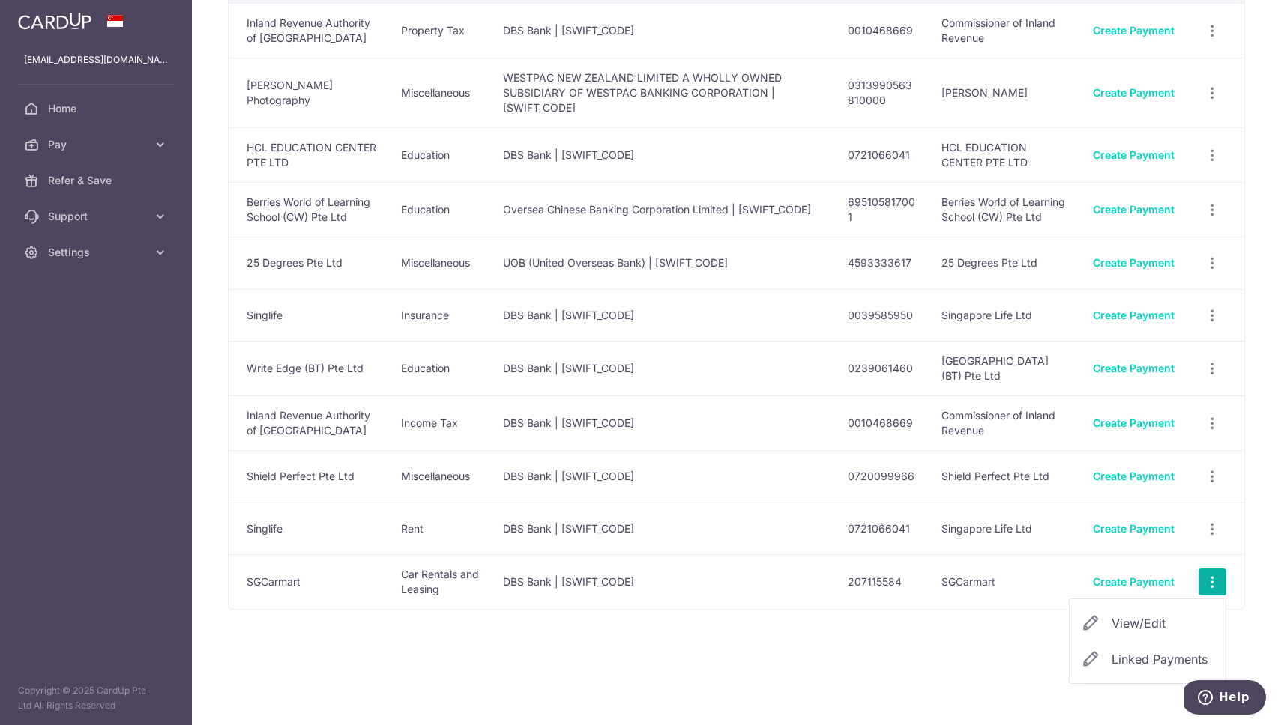
click at [1147, 632] on span "View/Edit" at bounding box center [1162, 623] width 102 height 18
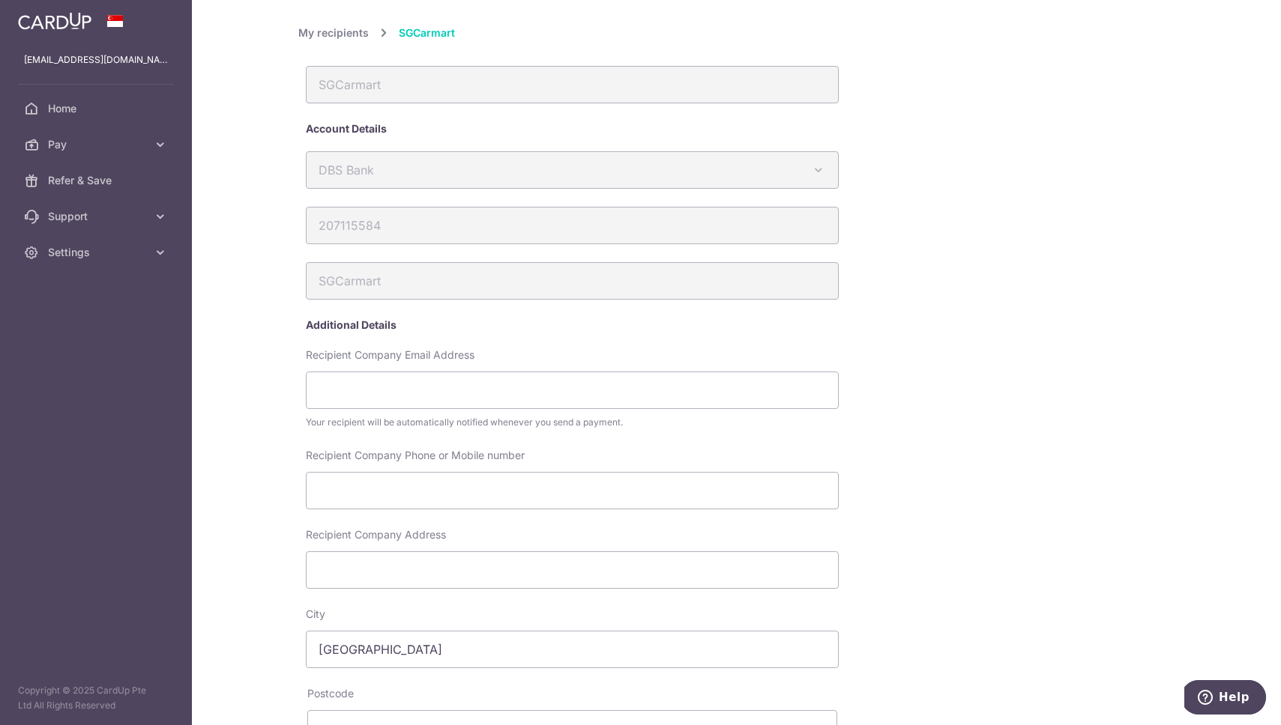
scroll to position [360, 0]
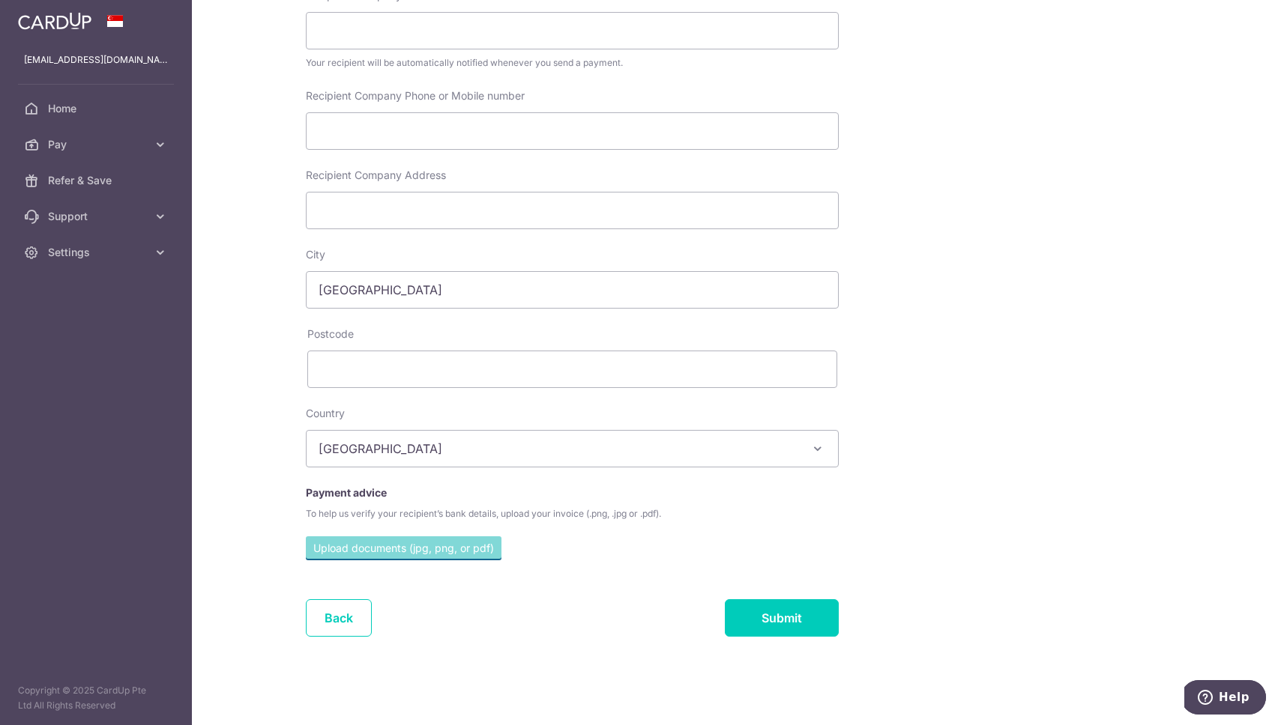
click at [319, 645] on div "Back Submit" at bounding box center [572, 626] width 548 height 55
click at [319, 602] on link "Back" at bounding box center [339, 617] width 66 height 37
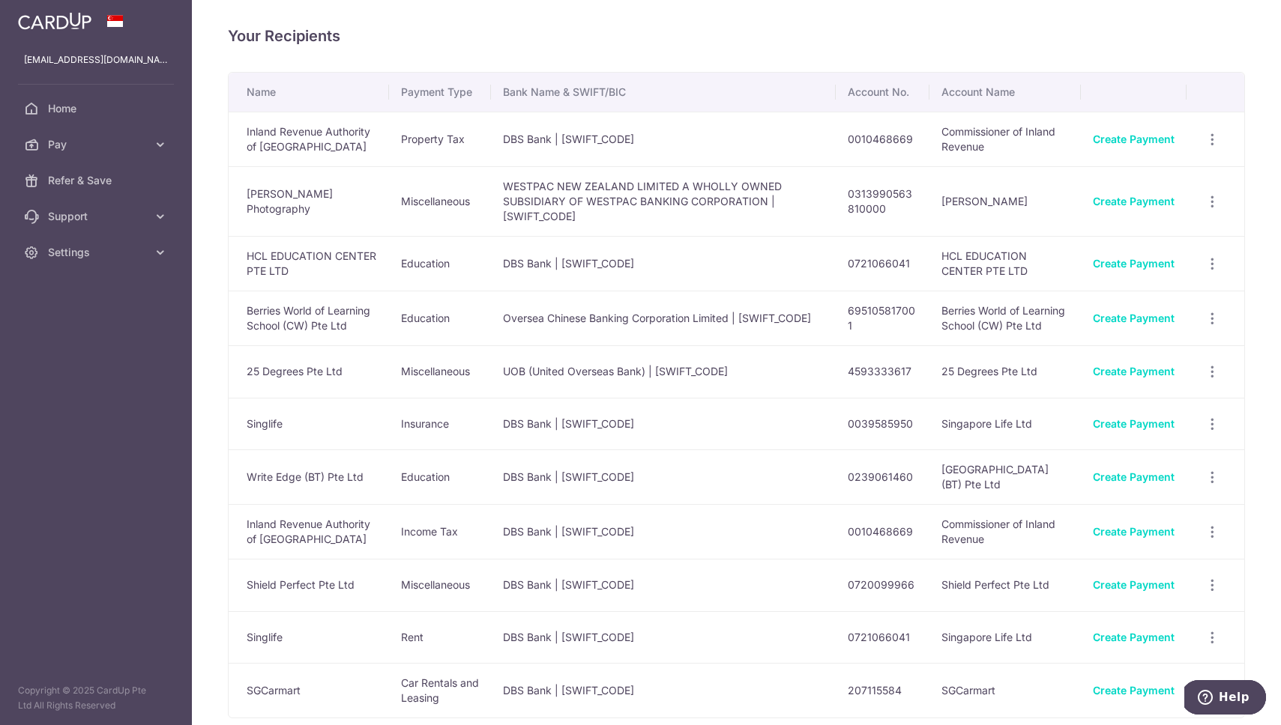
scroll to position [109, 0]
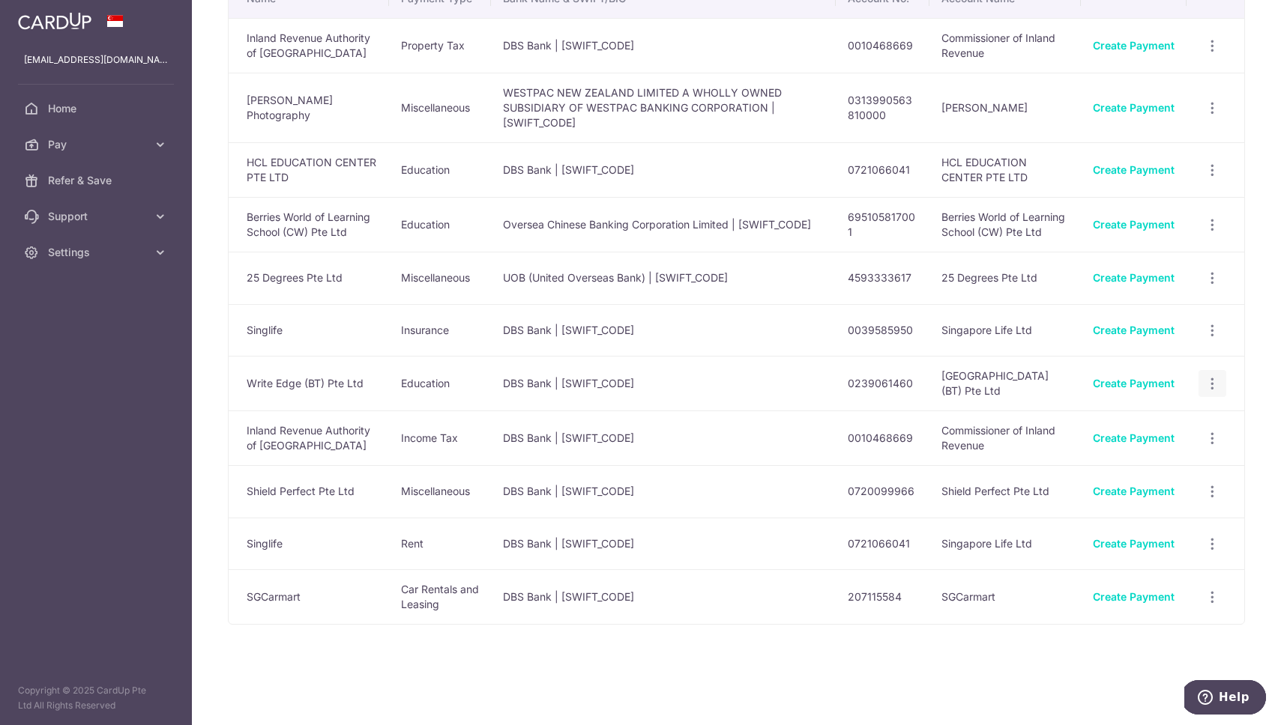
click at [1220, 380] on div "View/Edit Linked Payments" at bounding box center [1212, 384] width 28 height 28
click at [1216, 380] on icon "button" at bounding box center [1212, 384] width 16 height 16
click at [1182, 456] on span "Linked Payments" at bounding box center [1159, 460] width 96 height 15
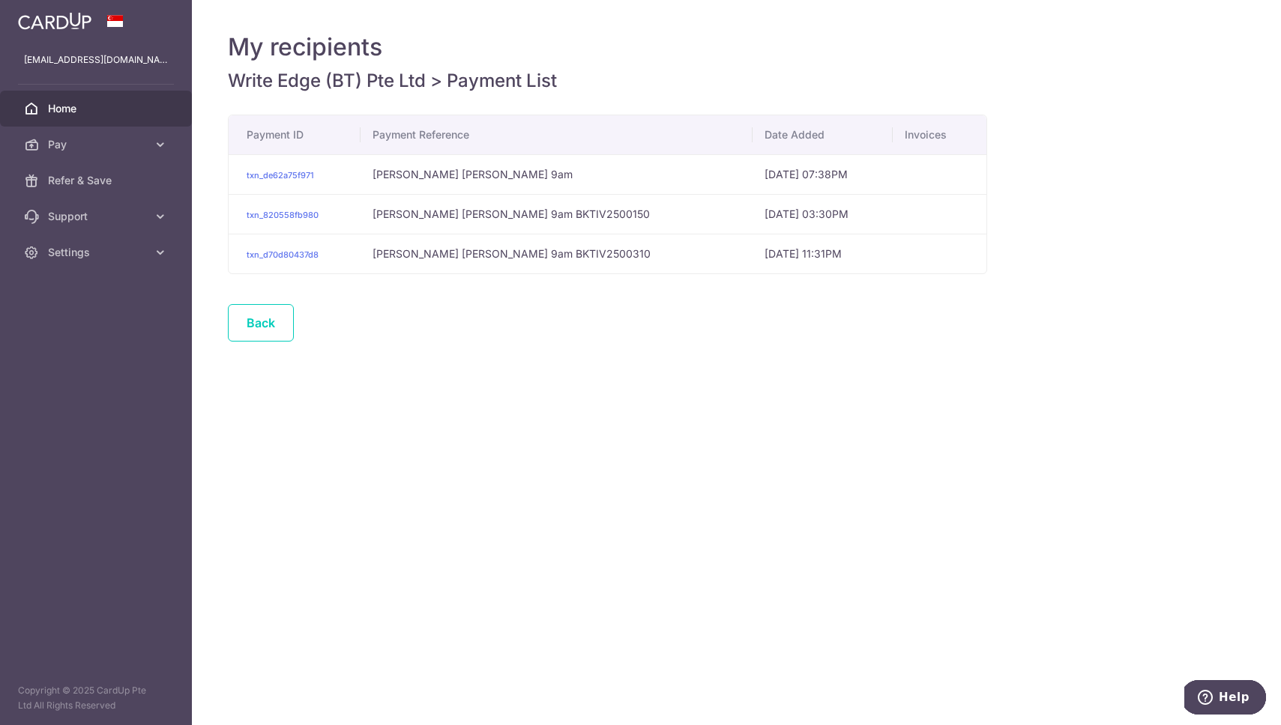
click at [103, 116] on link "Home" at bounding box center [96, 109] width 192 height 36
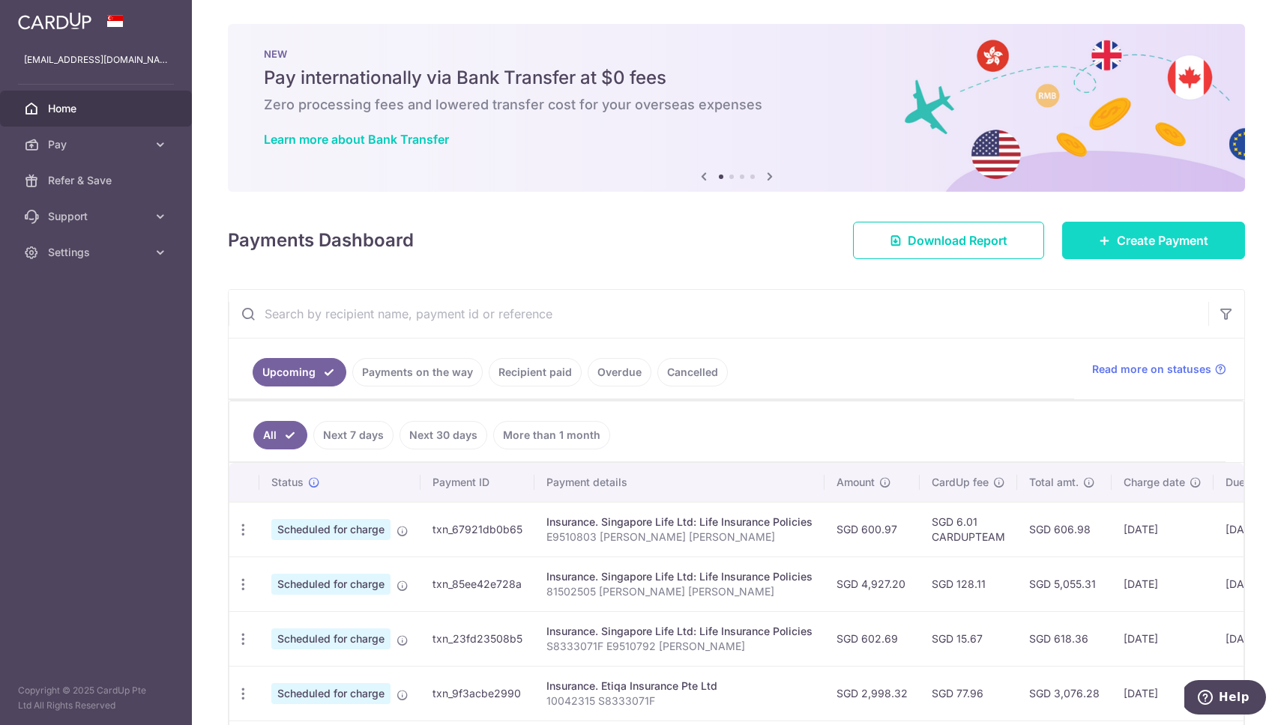
click at [1176, 239] on span "Create Payment" at bounding box center [1162, 241] width 91 height 18
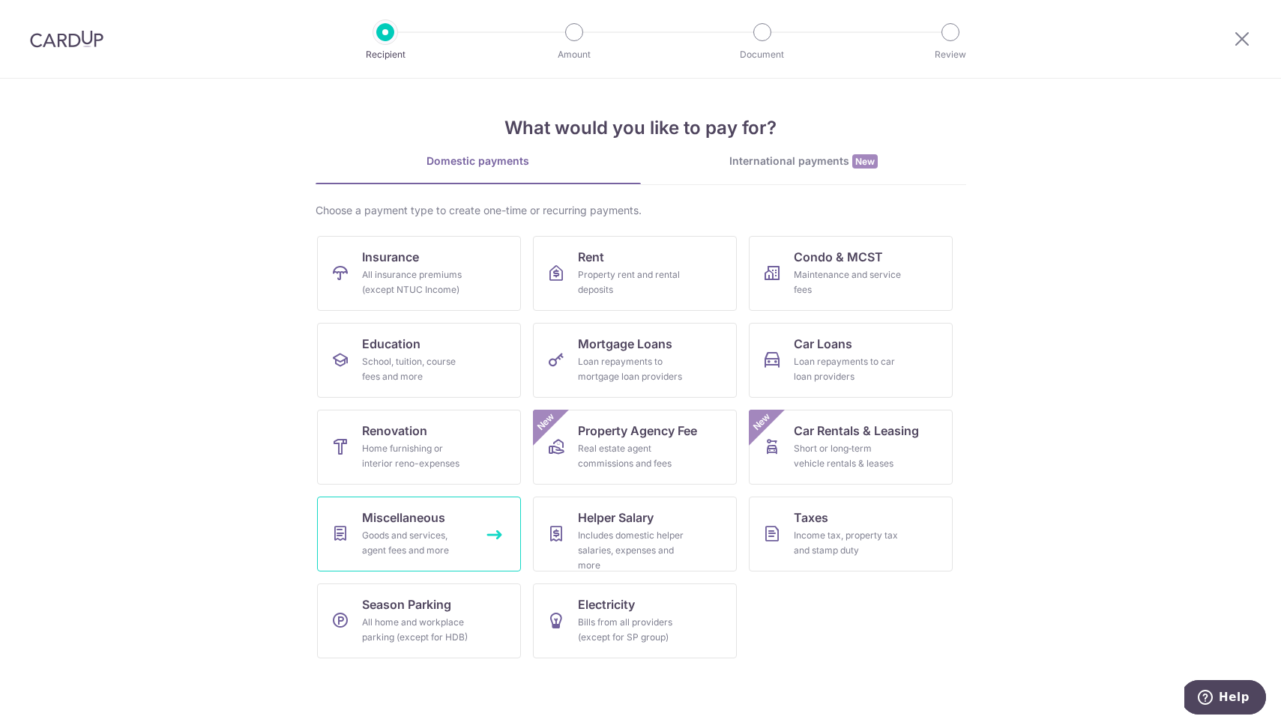
click at [489, 541] on link "Miscellaneous Goods and services, agent fees and more" at bounding box center [419, 534] width 204 height 75
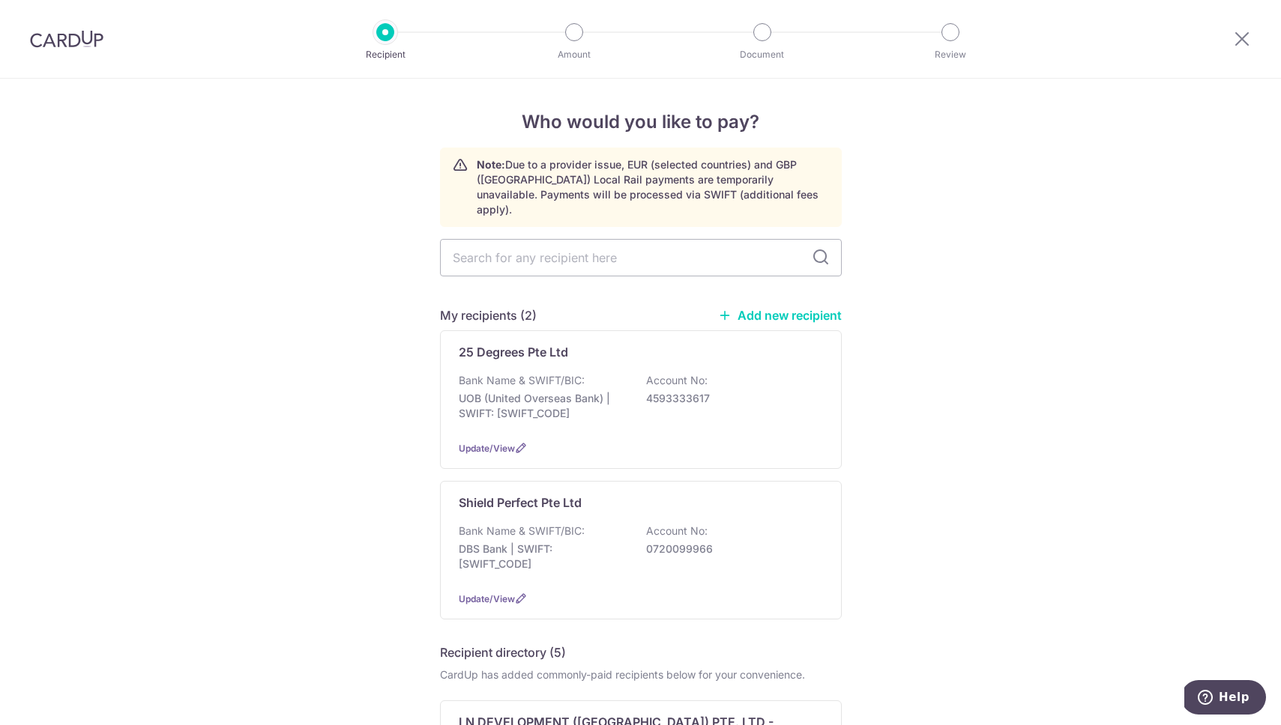
click at [804, 308] on link "Add new recipient" at bounding box center [780, 315] width 124 height 15
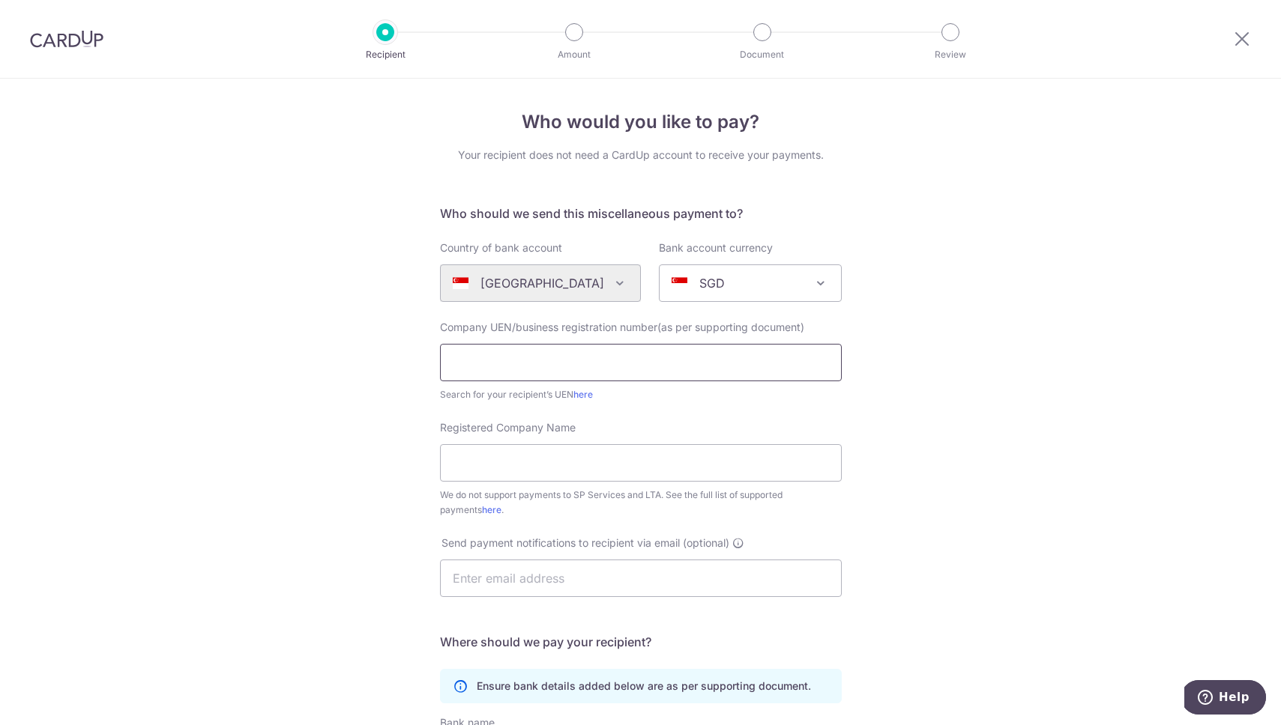
click at [743, 357] on input "text" at bounding box center [641, 362] width 402 height 37
type input "200722249K"
click at [549, 456] on input "Registered Company Name" at bounding box center [641, 462] width 402 height 37
type input "SGCarmart"
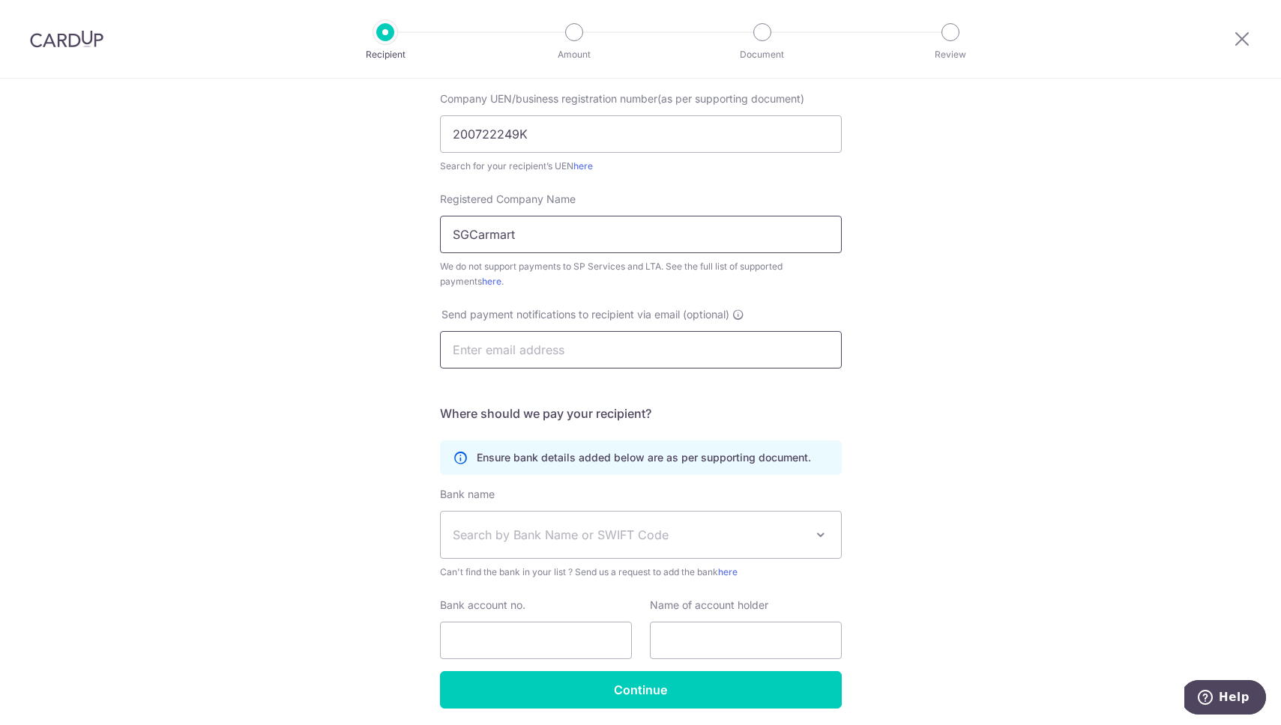
scroll to position [283, 0]
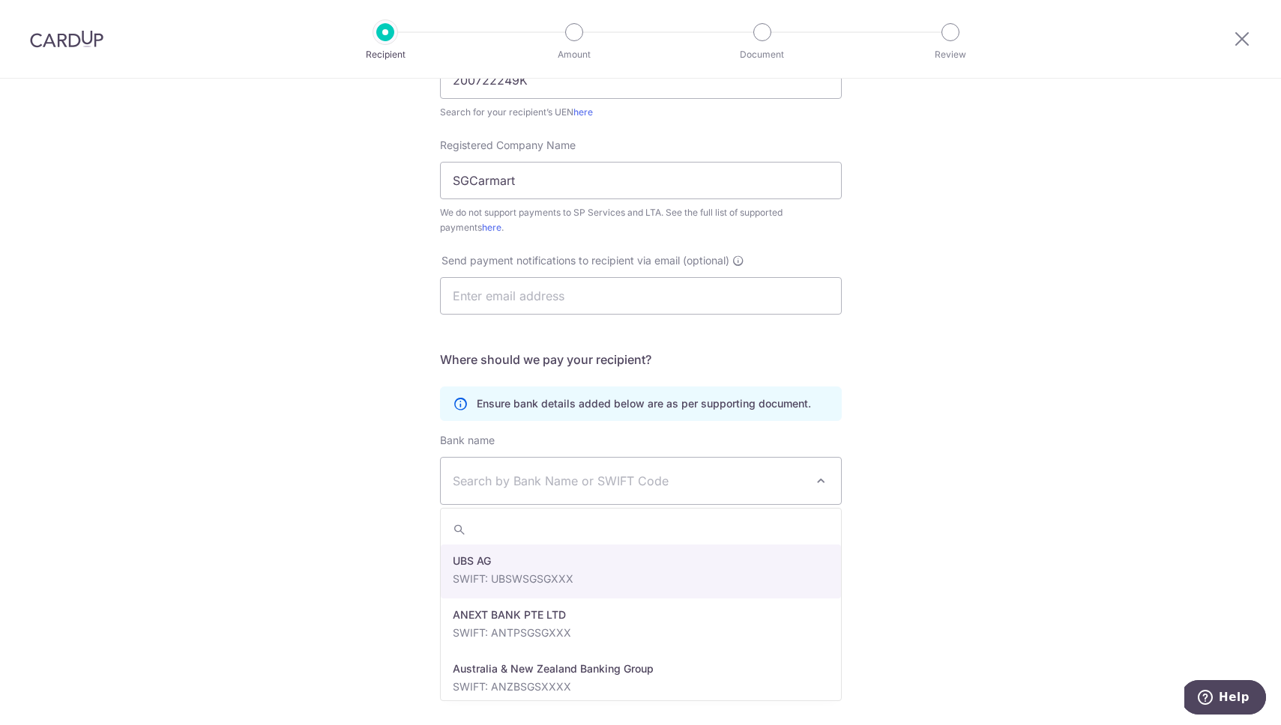
click at [543, 479] on span "Search by Bank Name or SWIFT Code" at bounding box center [629, 481] width 352 height 18
type input "db"
select select "6"
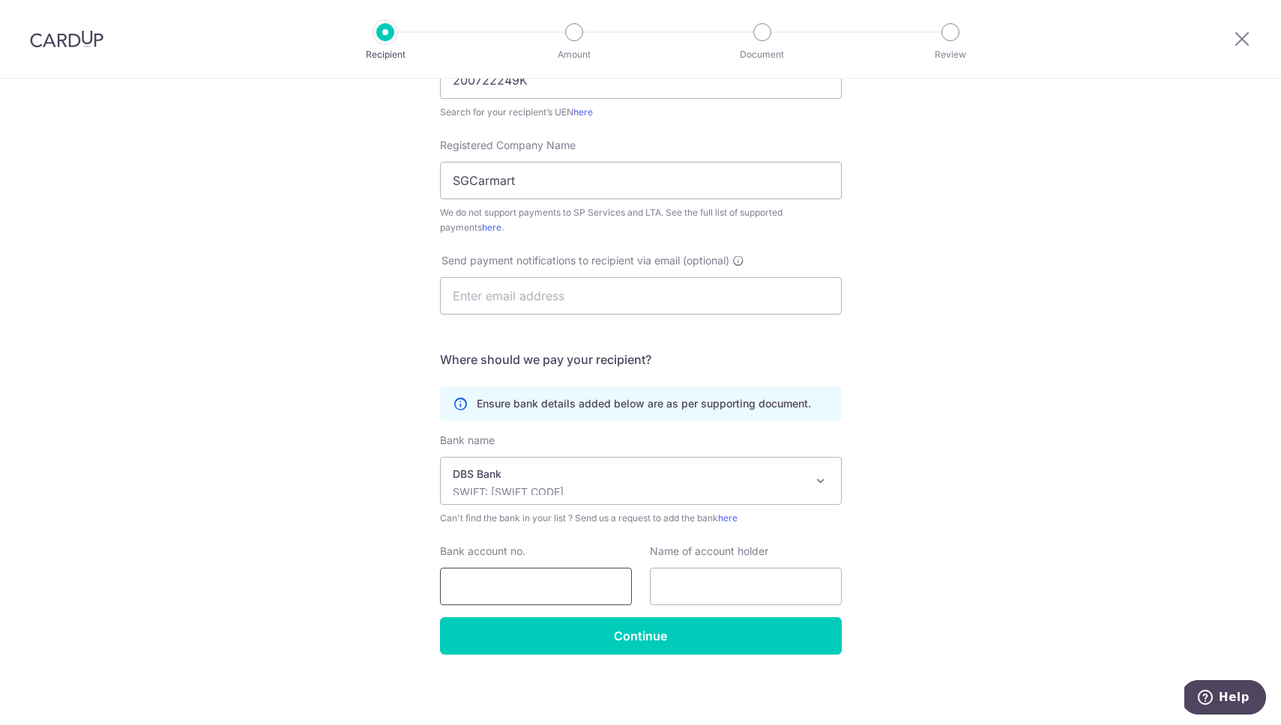
click at [509, 582] on input "Bank account no." at bounding box center [536, 586] width 192 height 37
type input "207115584"
click at [741, 587] on input "text" at bounding box center [746, 586] width 192 height 37
paste input "SGCarmart"
type input "SGCarmart"
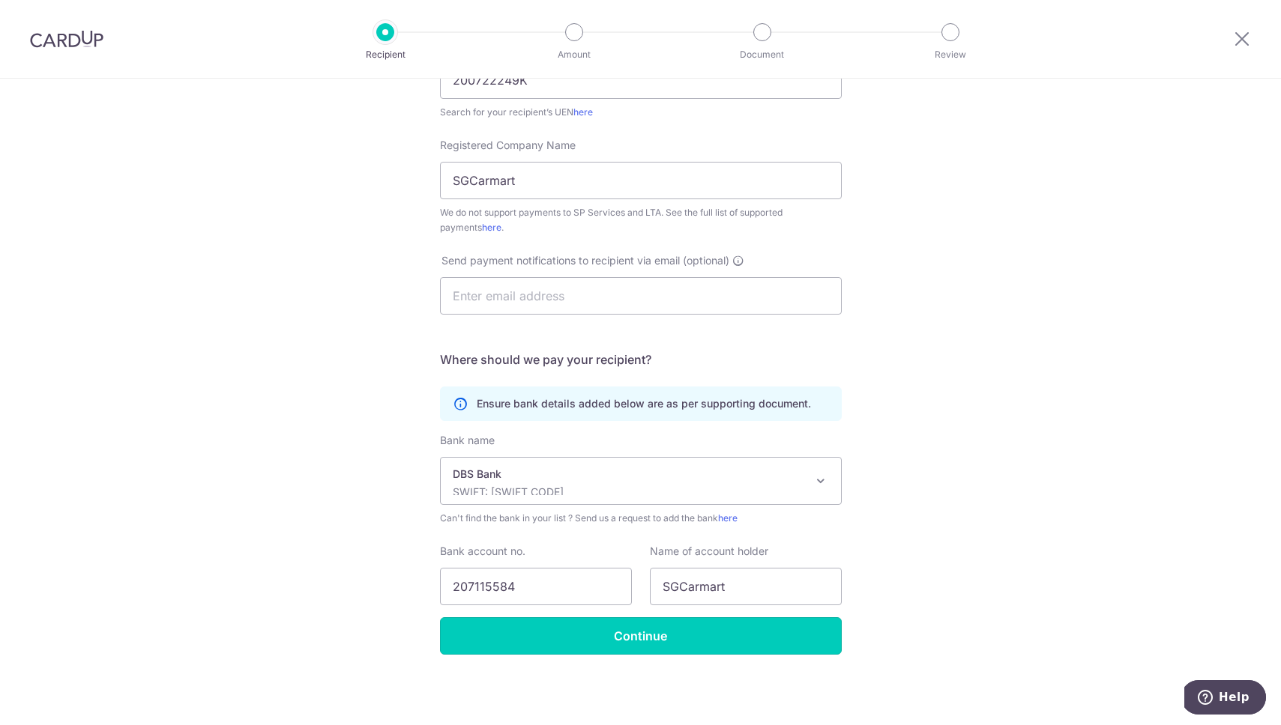
click at [737, 629] on input "Continue" at bounding box center [641, 635] width 402 height 37
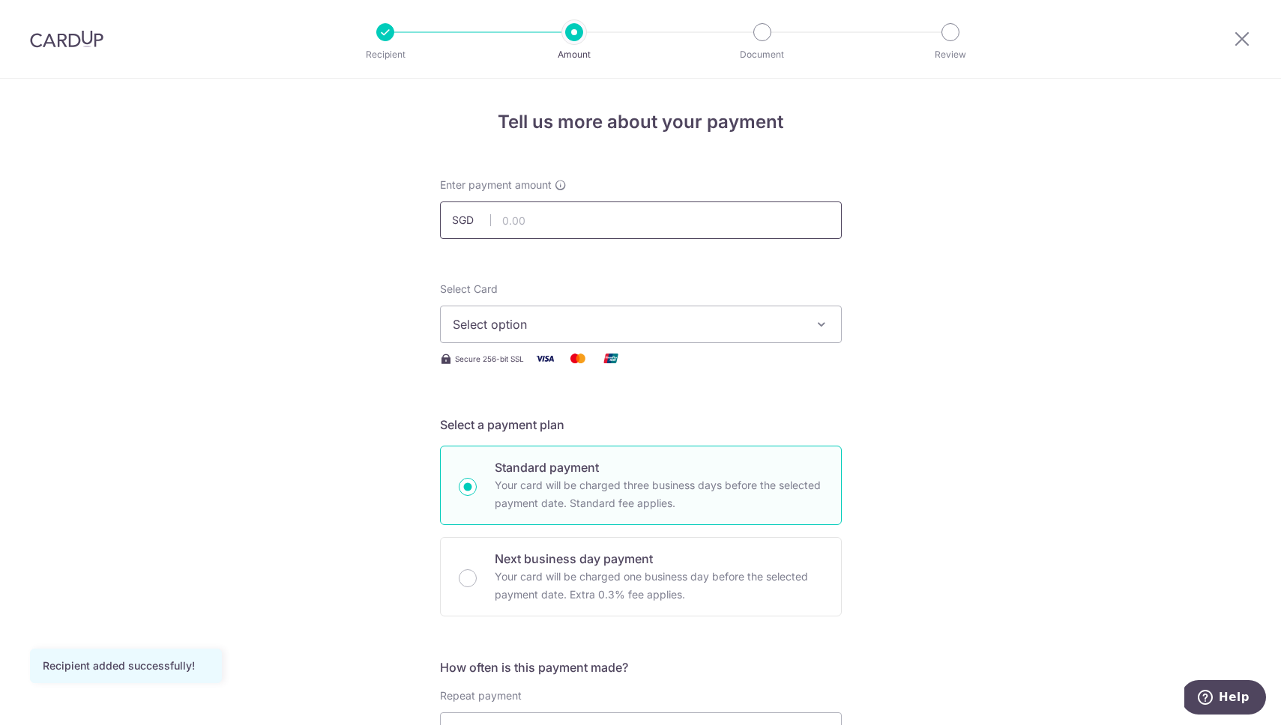
click at [572, 219] on input "text" at bounding box center [641, 220] width 402 height 37
type input "1,305.75"
click at [566, 321] on span "Select option" at bounding box center [627, 324] width 349 height 18
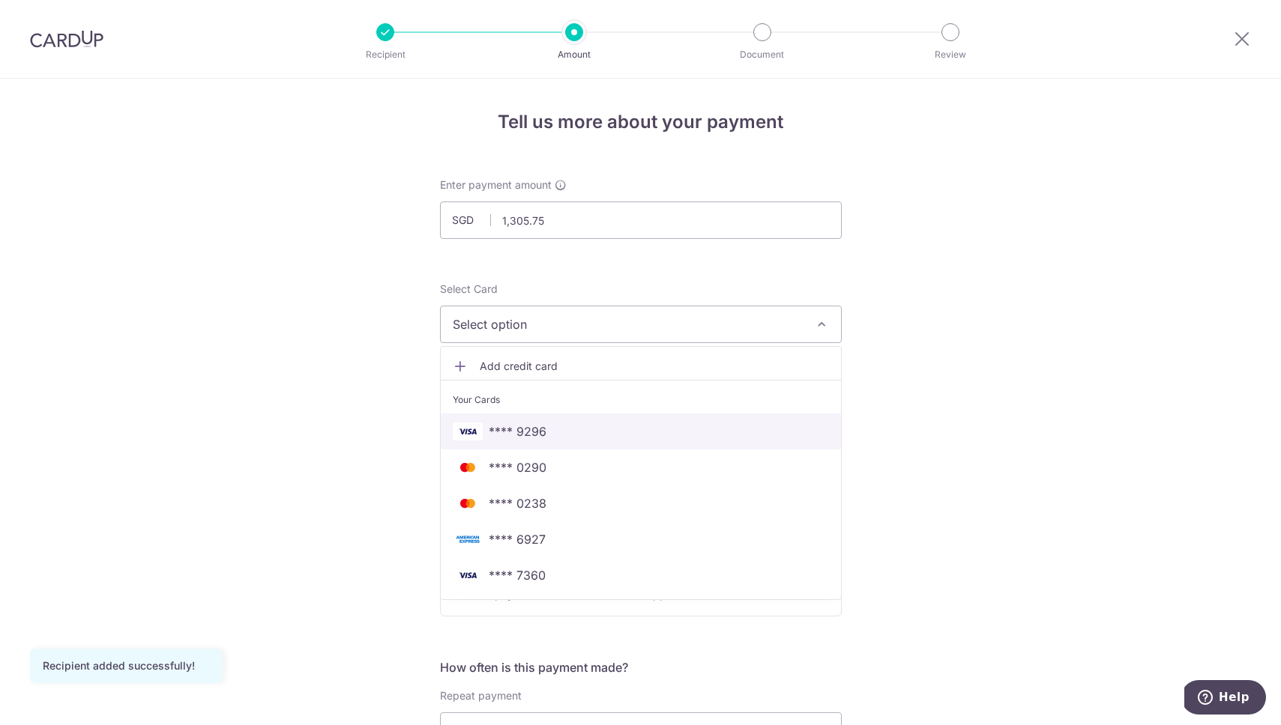
click at [555, 431] on span "**** 9296" at bounding box center [641, 432] width 376 height 18
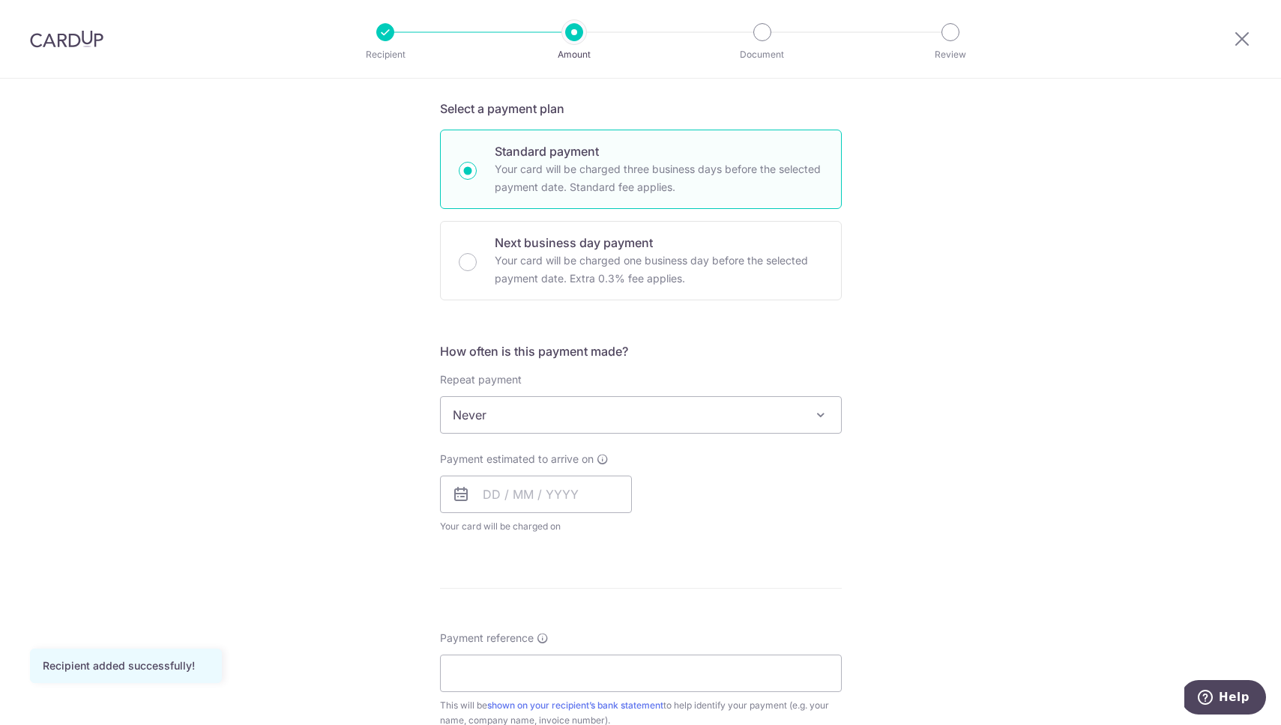
scroll to position [327, 0]
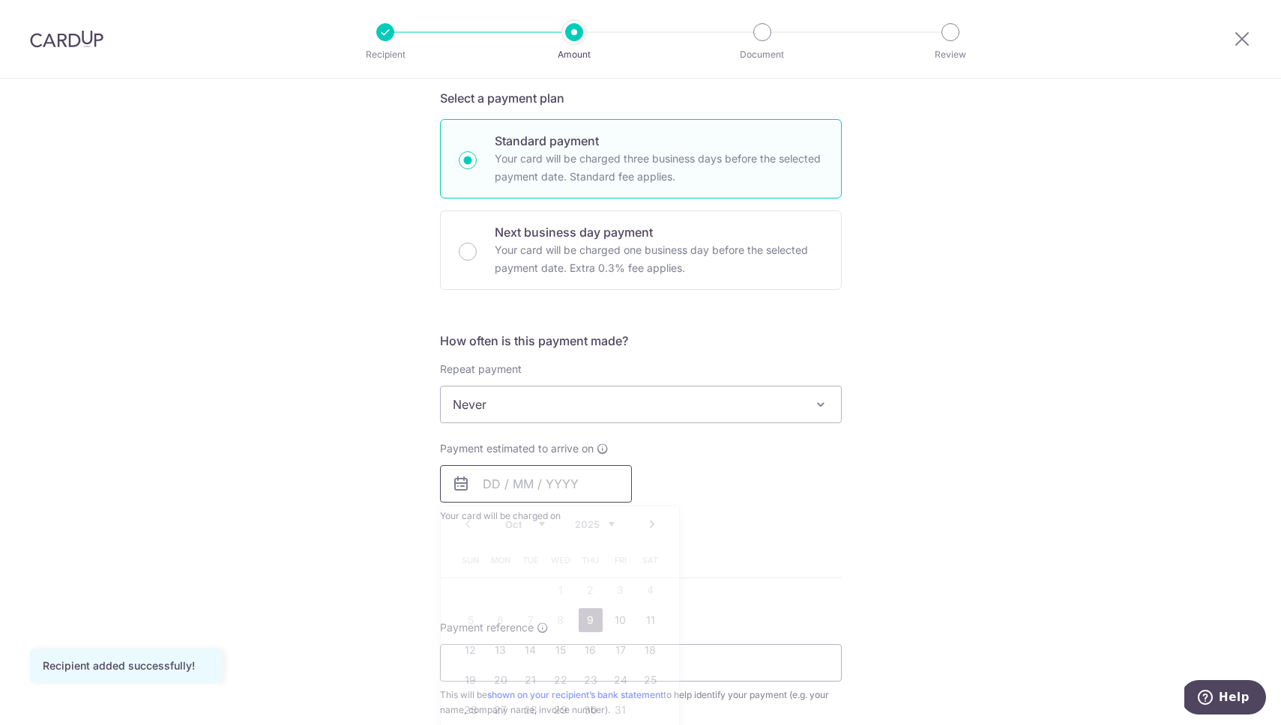
click at [543, 483] on input "text" at bounding box center [536, 483] width 192 height 37
click at [593, 622] on link "9" at bounding box center [591, 620] width 24 height 24
type input "09/10/2025"
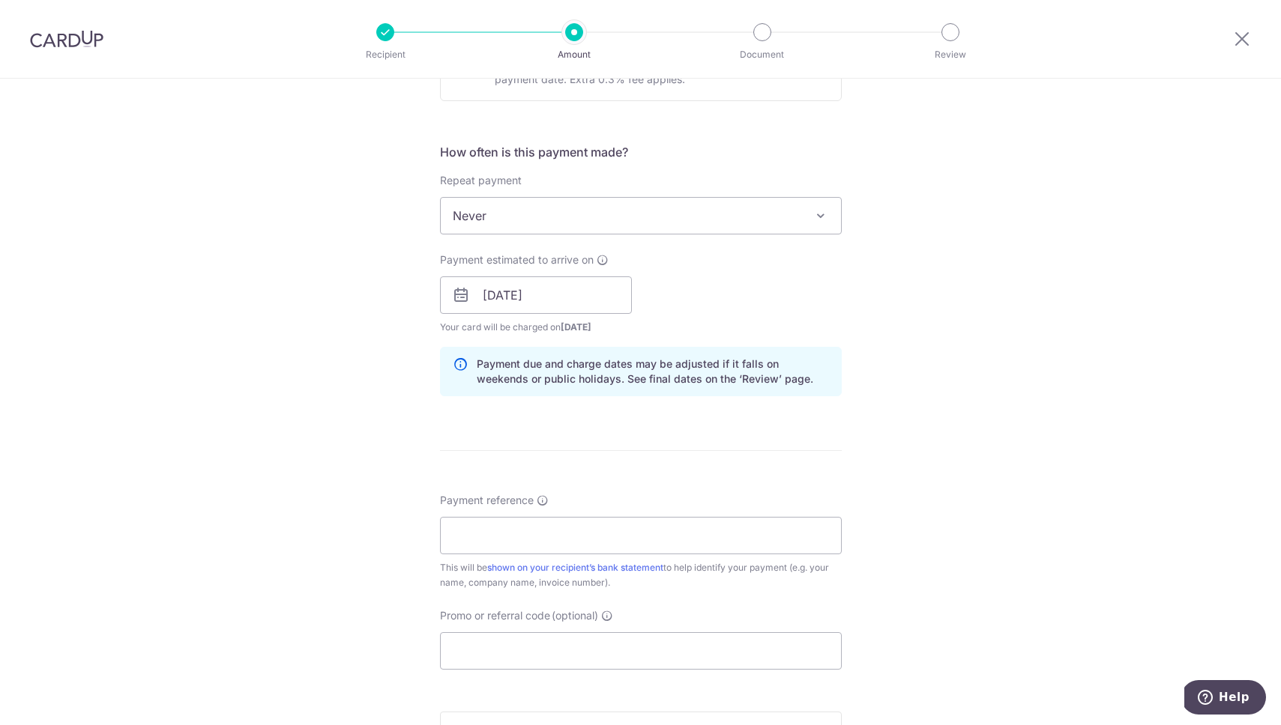
scroll to position [609, 0]
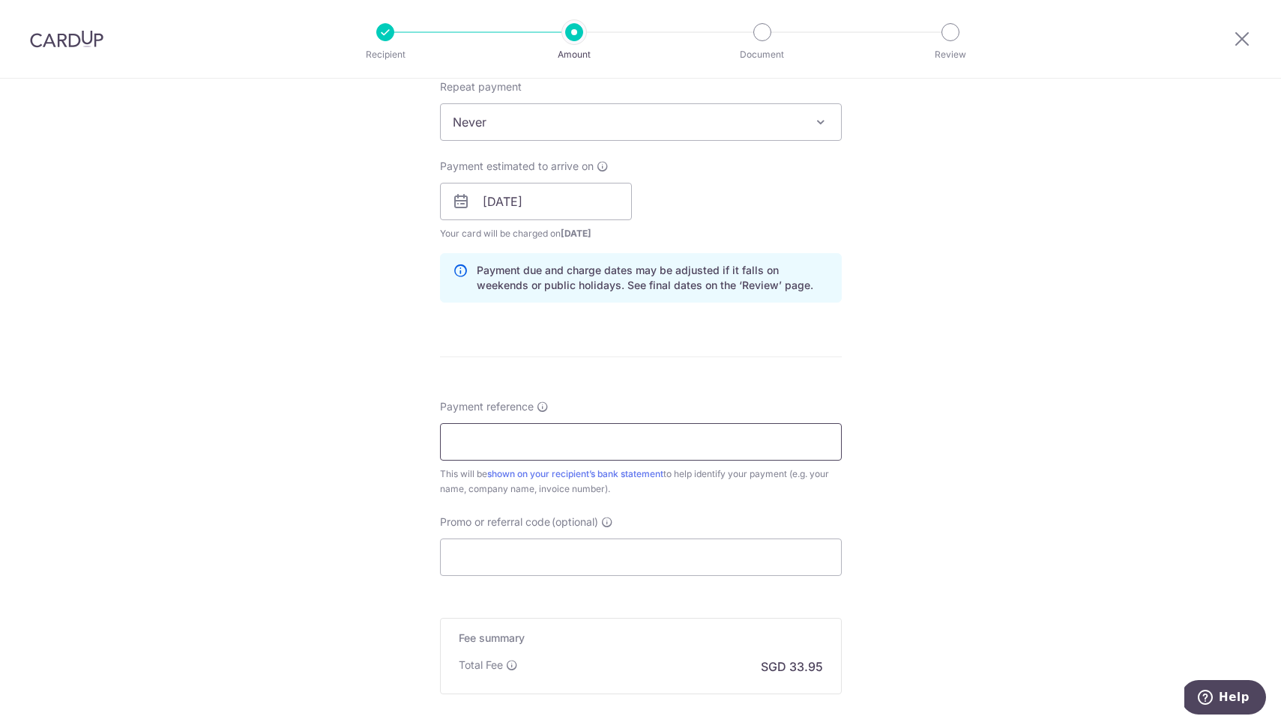
click at [603, 434] on input "Payment reference" at bounding box center [641, 441] width 402 height 37
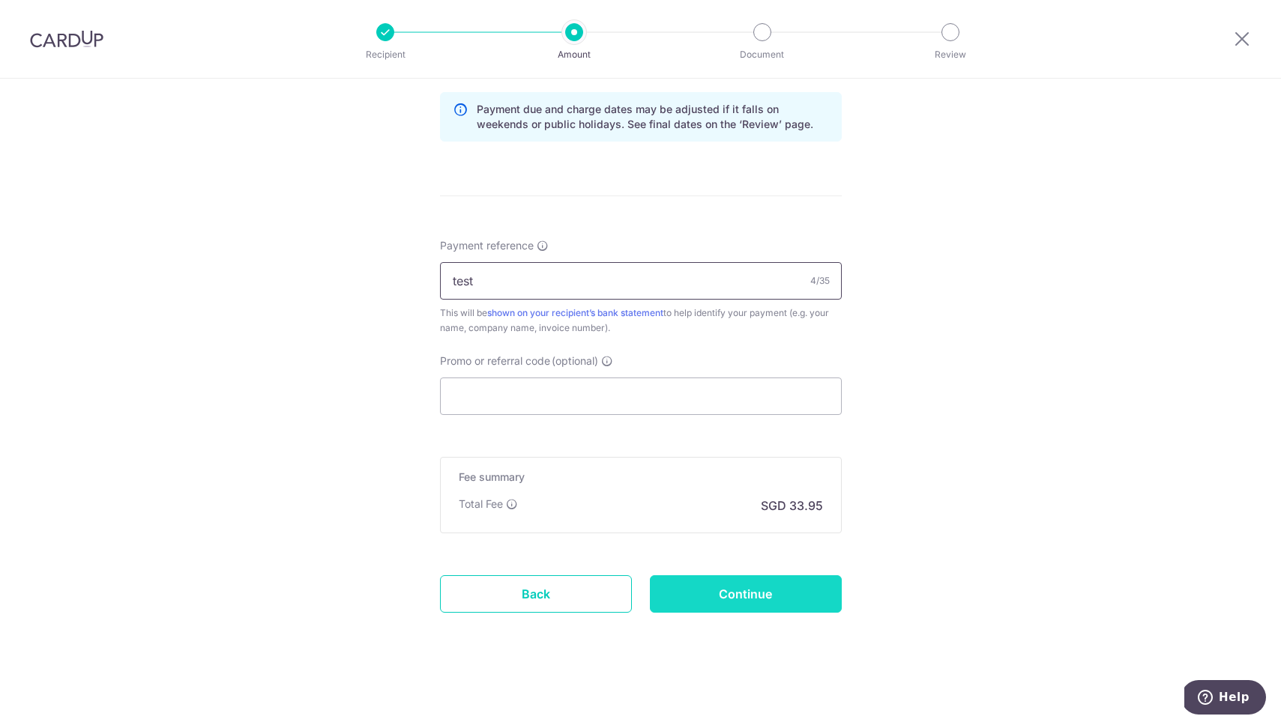
type input "test"
click at [772, 592] on input "Continue" at bounding box center [746, 594] width 192 height 37
